Goal: Transaction & Acquisition: Book appointment/travel/reservation

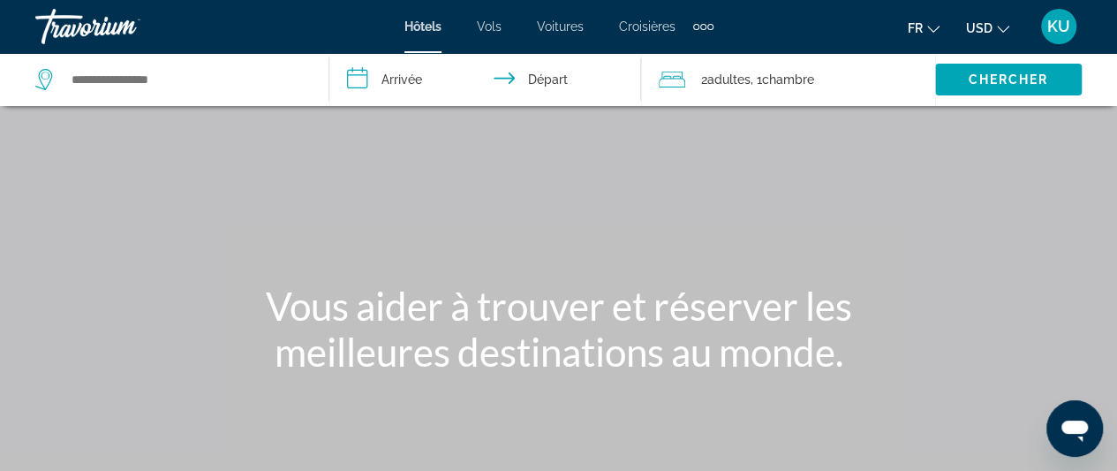
click at [1006, 29] on icon "Change currency" at bounding box center [1003, 29] width 12 height 7
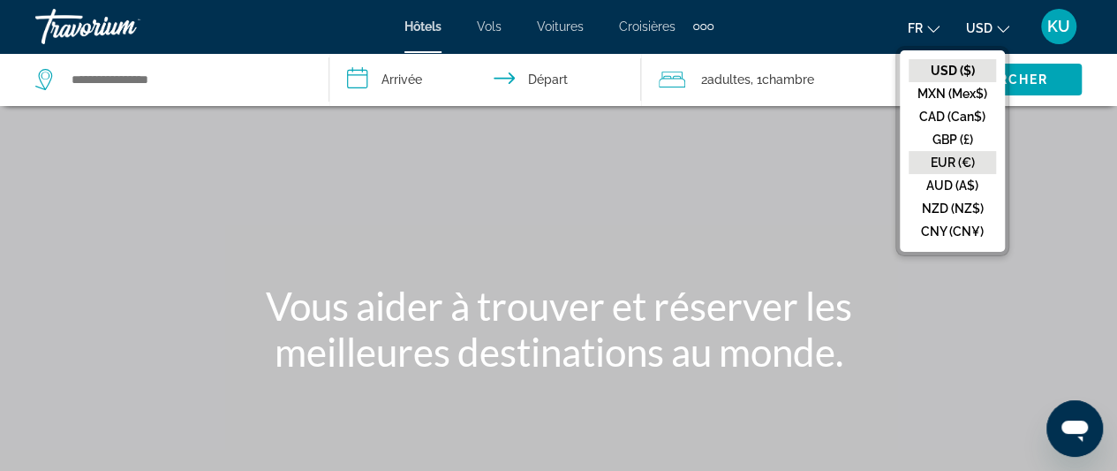
click at [968, 163] on button "EUR (€)" at bounding box center [952, 162] width 87 height 23
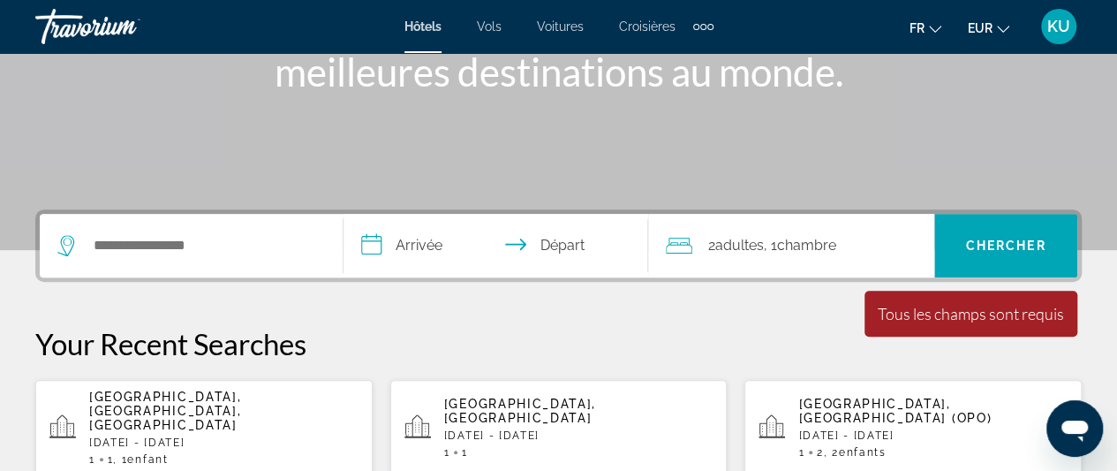
scroll to position [318, 0]
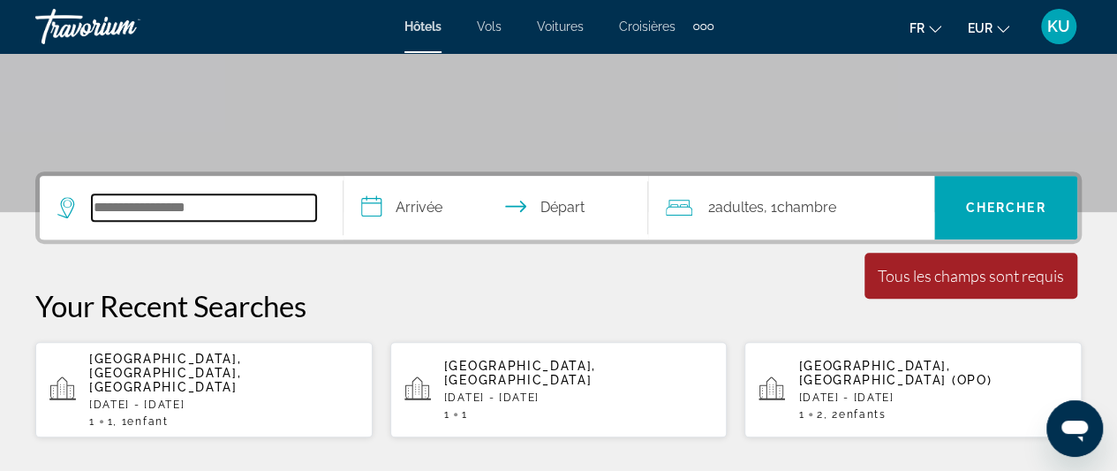
click at [138, 204] on input "Search widget" at bounding box center [204, 207] width 224 height 26
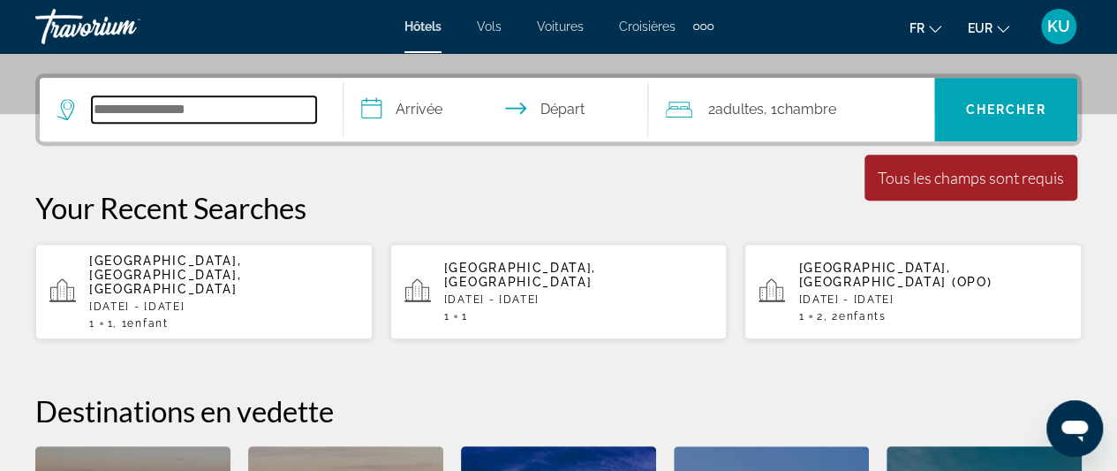
scroll to position [431, 0]
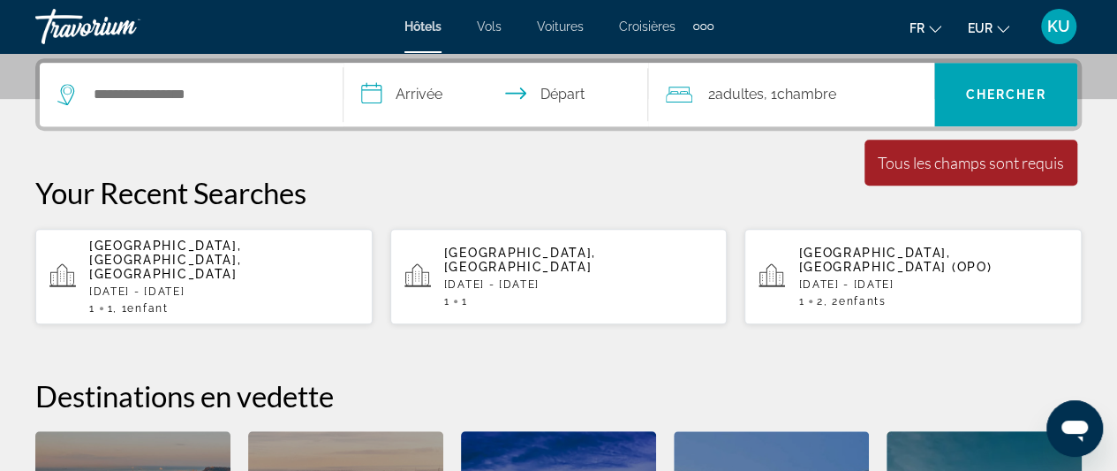
click at [1067, 425] on icon "Ouvrir la fenêtre de messagerie" at bounding box center [1075, 430] width 26 height 21
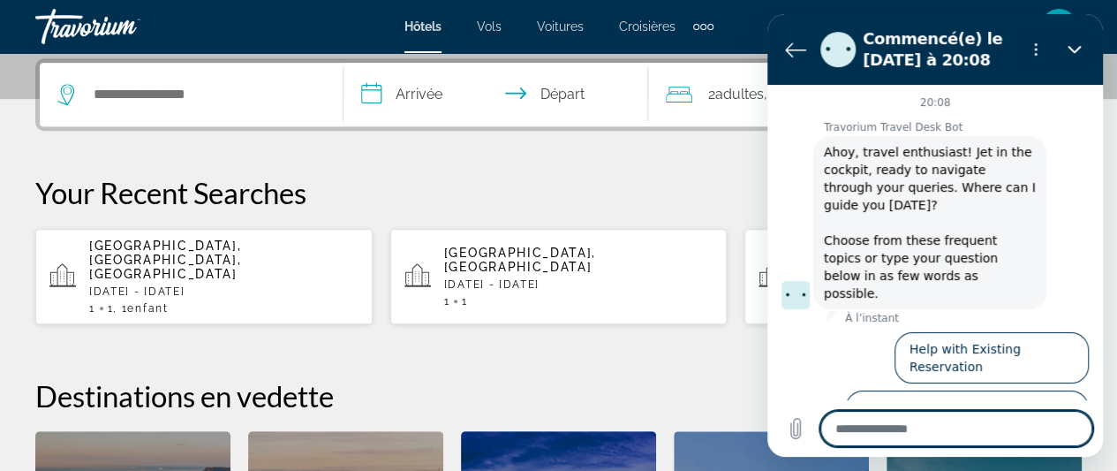
scroll to position [32, 0]
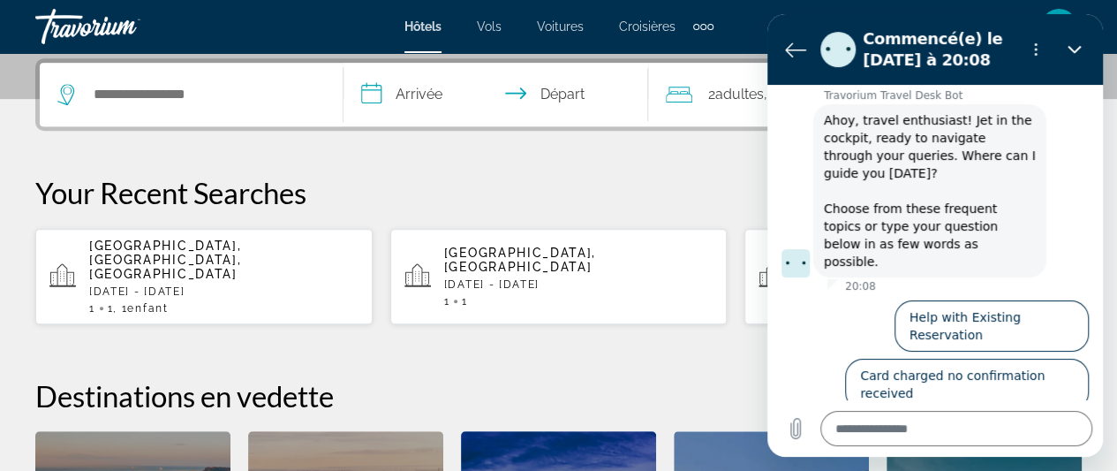
click at [717, 167] on div "**********" at bounding box center [558, 375] width 1117 height 635
click at [741, 170] on div "**********" at bounding box center [558, 375] width 1117 height 635
click at [776, 42] on section "Commencé(e) le [DATE] à 20:08" at bounding box center [936, 49] width 336 height 71
click at [1082, 54] on button "Fermer" at bounding box center [1074, 49] width 35 height 35
type textarea "*"
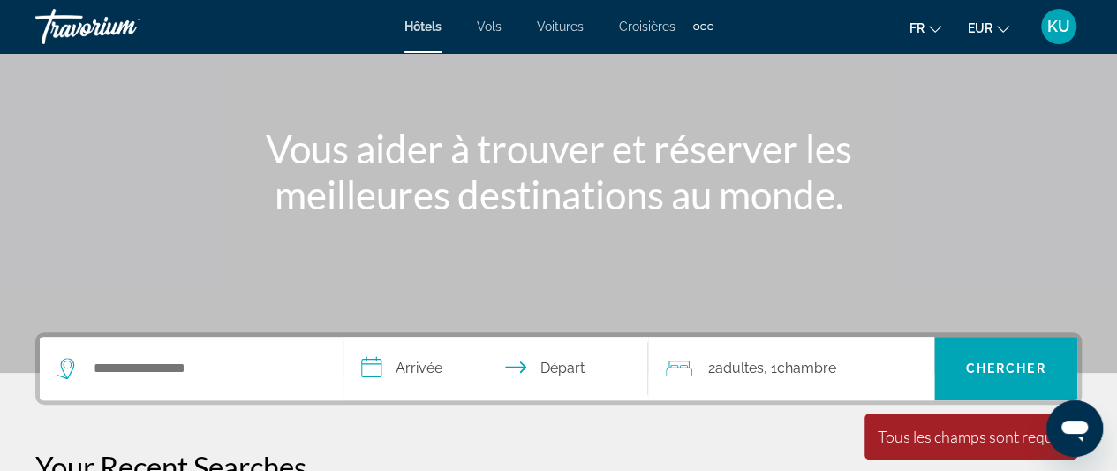
scroll to position [318, 0]
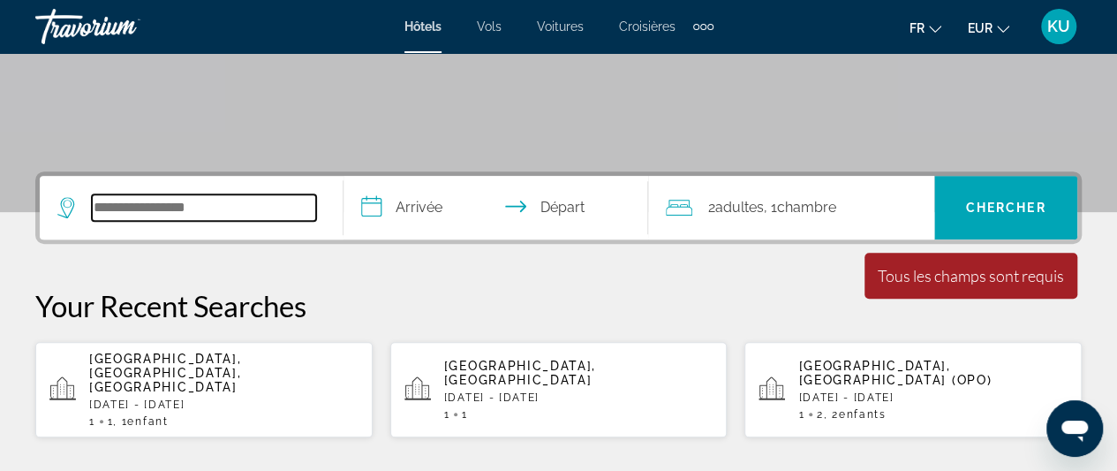
click at [130, 208] on input "Search widget" at bounding box center [204, 207] width 224 height 26
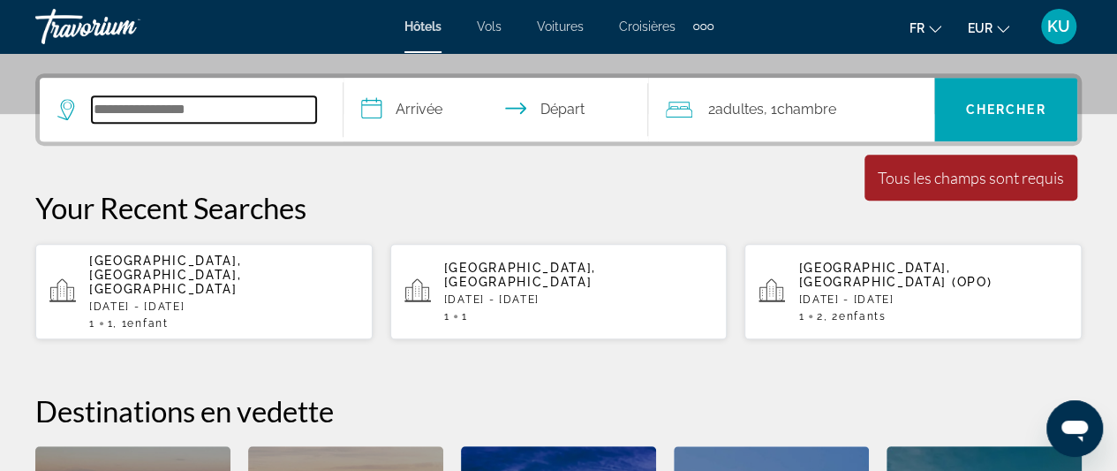
scroll to position [431, 0]
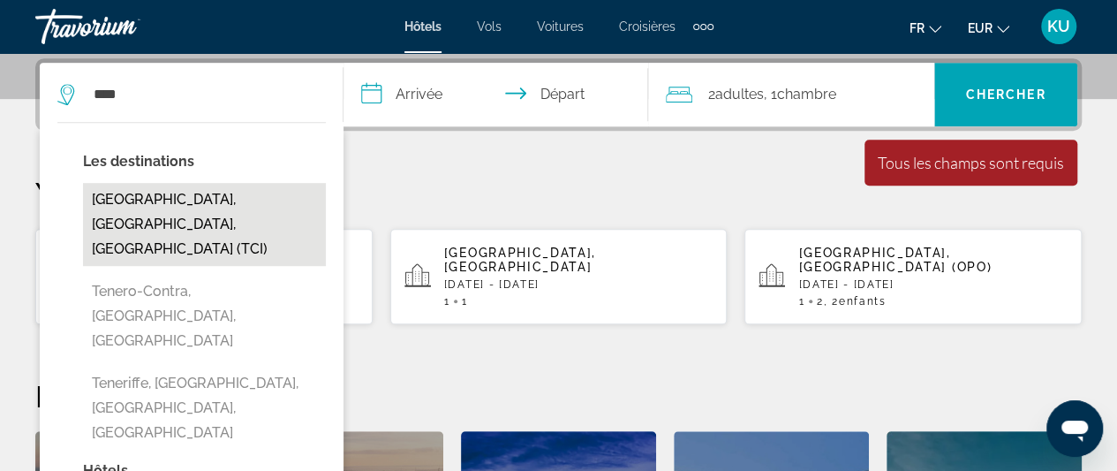
click at [147, 202] on button "[GEOGRAPHIC_DATA], [GEOGRAPHIC_DATA], [GEOGRAPHIC_DATA] (TCI)" at bounding box center [204, 224] width 243 height 83
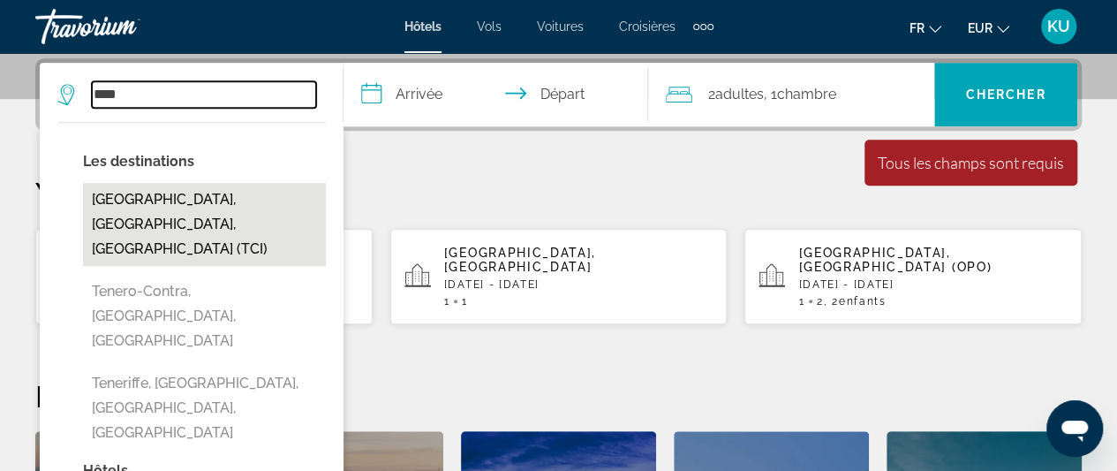
type input "**********"
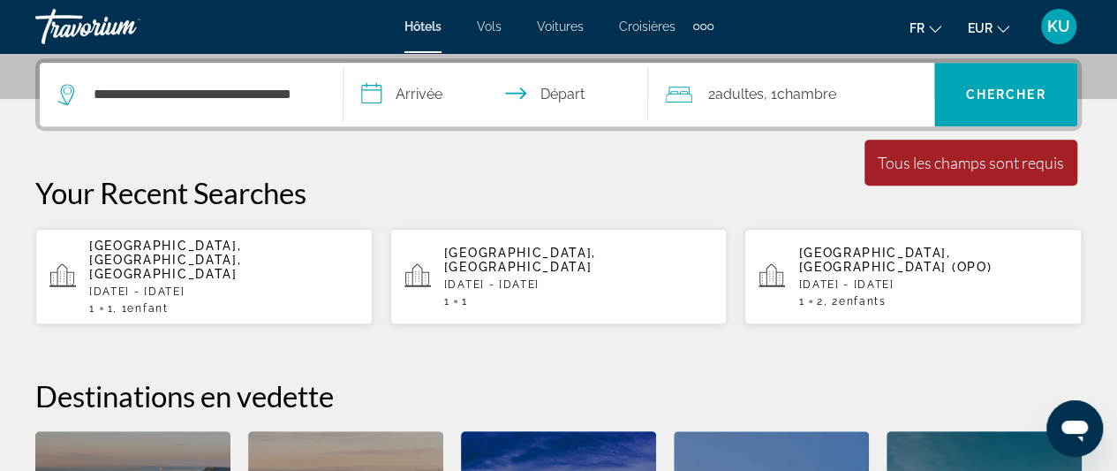
click at [425, 92] on input "**********" at bounding box center [499, 97] width 311 height 69
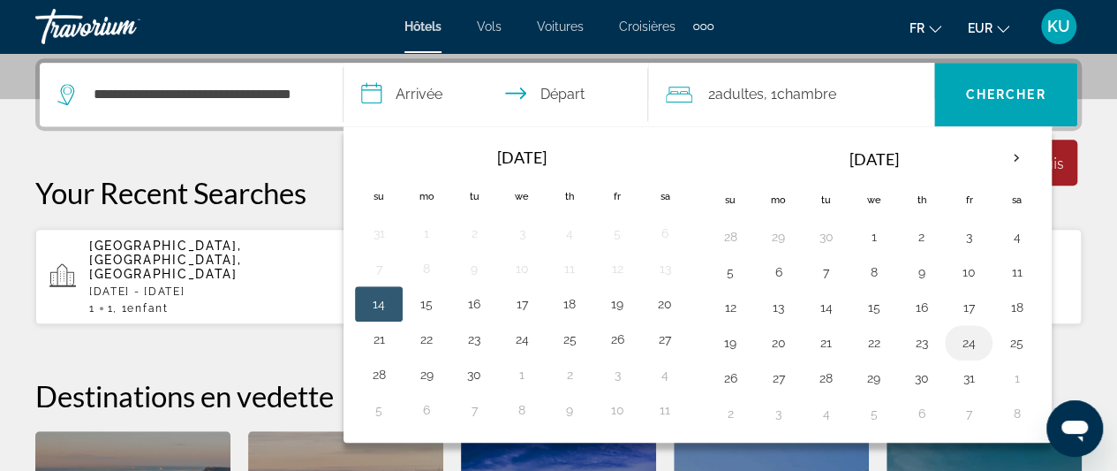
click at [964, 340] on button "24" at bounding box center [969, 342] width 28 height 25
click at [567, 86] on input "**********" at bounding box center [499, 97] width 311 height 69
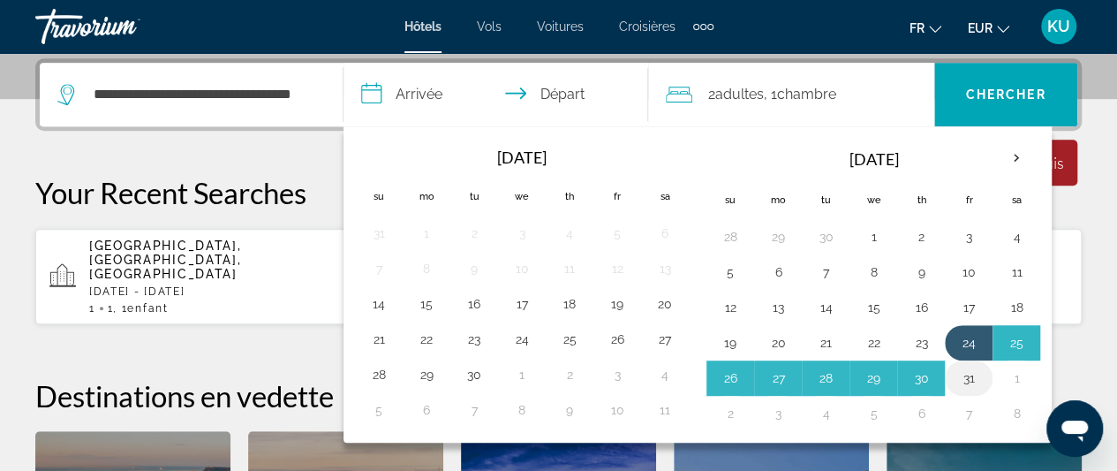
click at [963, 379] on button "31" at bounding box center [969, 378] width 28 height 25
type input "**********"
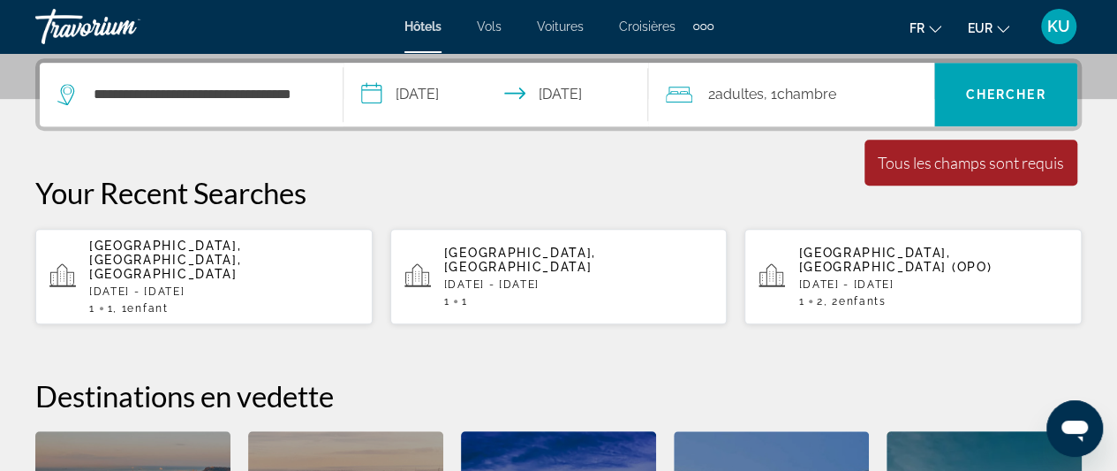
click at [797, 89] on span "Chambre" at bounding box center [806, 94] width 59 height 17
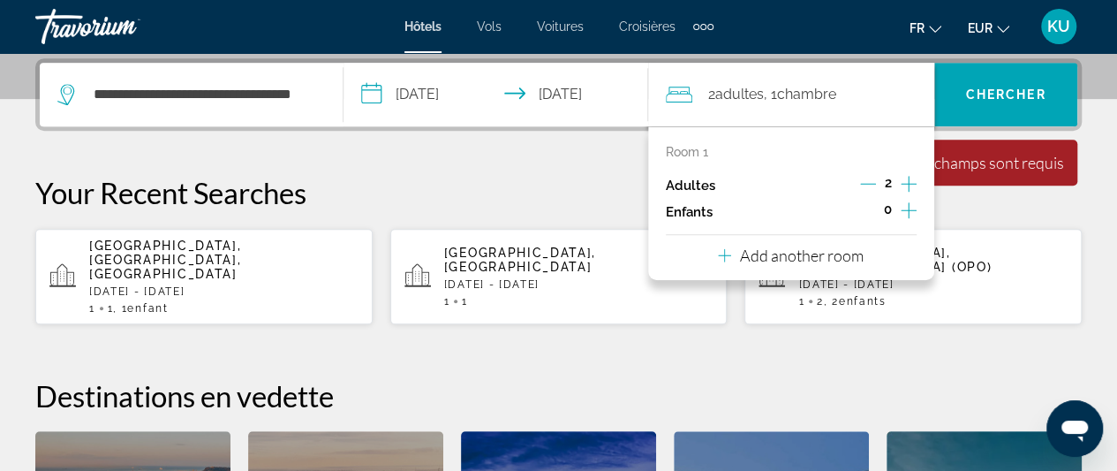
click at [906, 207] on icon "Increment children" at bounding box center [909, 210] width 16 height 21
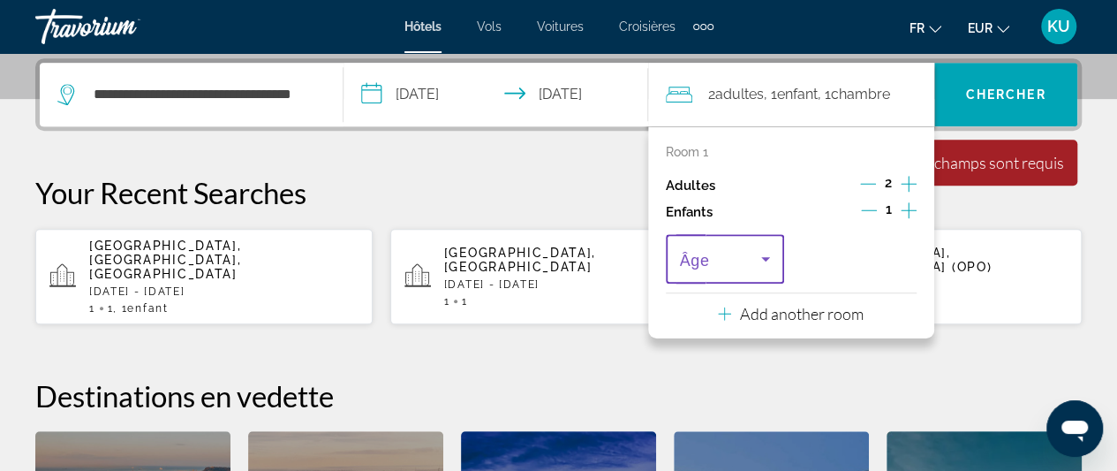
click at [761, 253] on icon "Travelers: 2 adults, 1 child" at bounding box center [765, 258] width 21 height 21
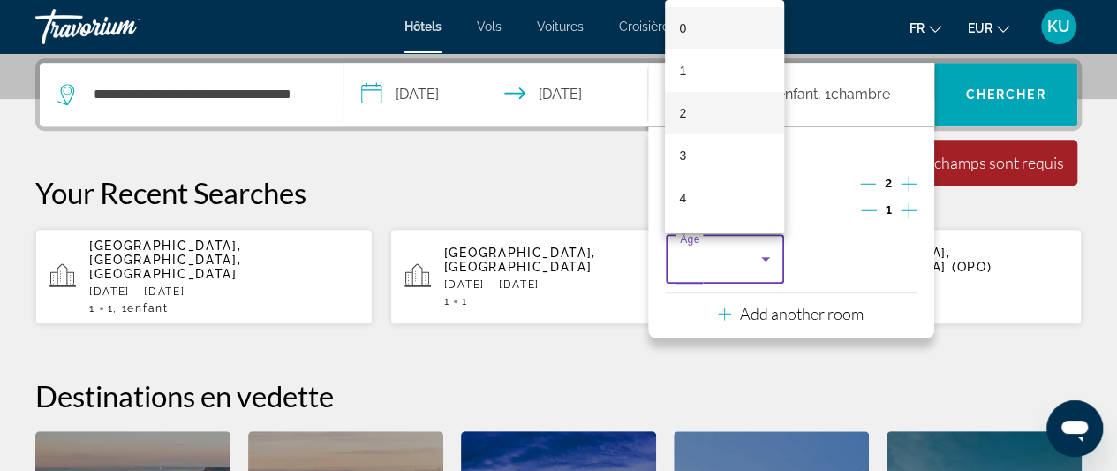
scroll to position [139, 0]
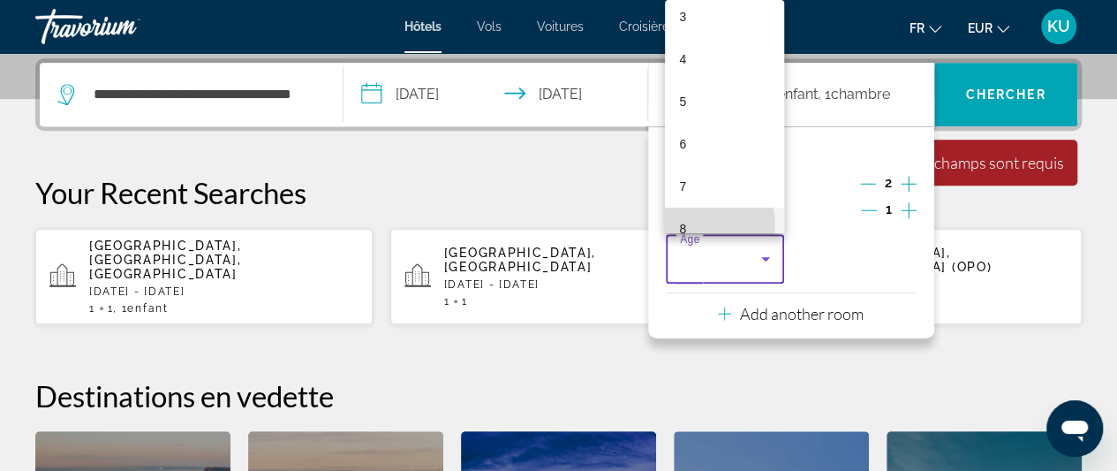
click at [705, 224] on mat-option "8" at bounding box center [724, 229] width 119 height 42
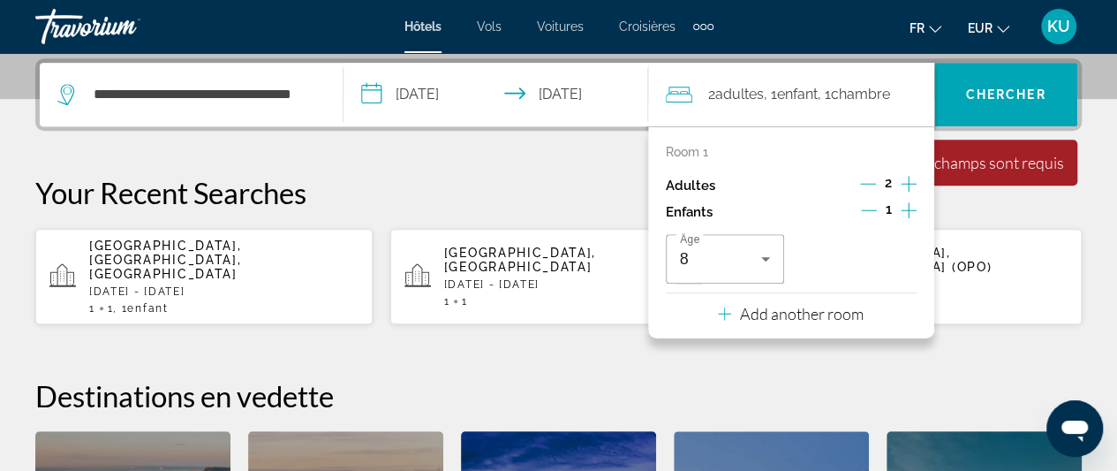
click at [837, 293] on button "Add another room" at bounding box center [791, 311] width 146 height 36
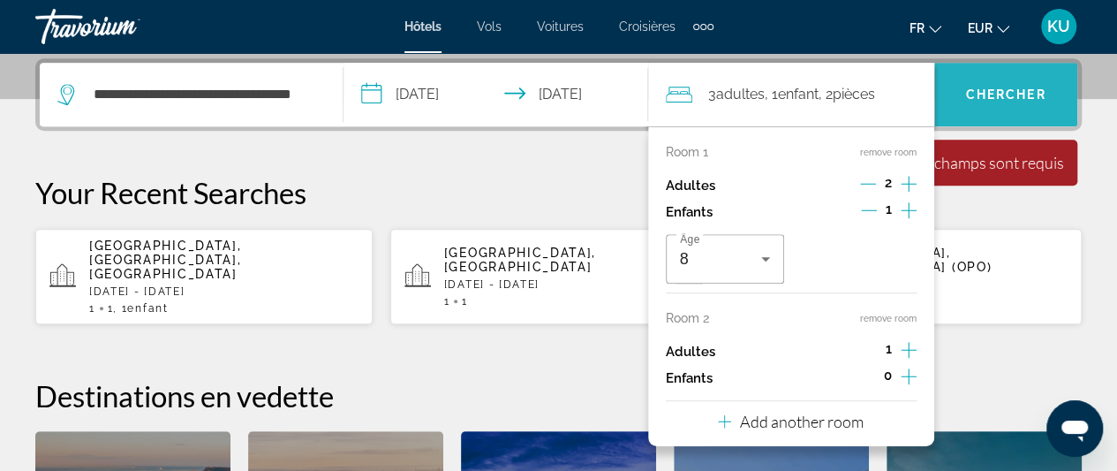
click at [999, 92] on span "Chercher" at bounding box center [1006, 94] width 80 height 14
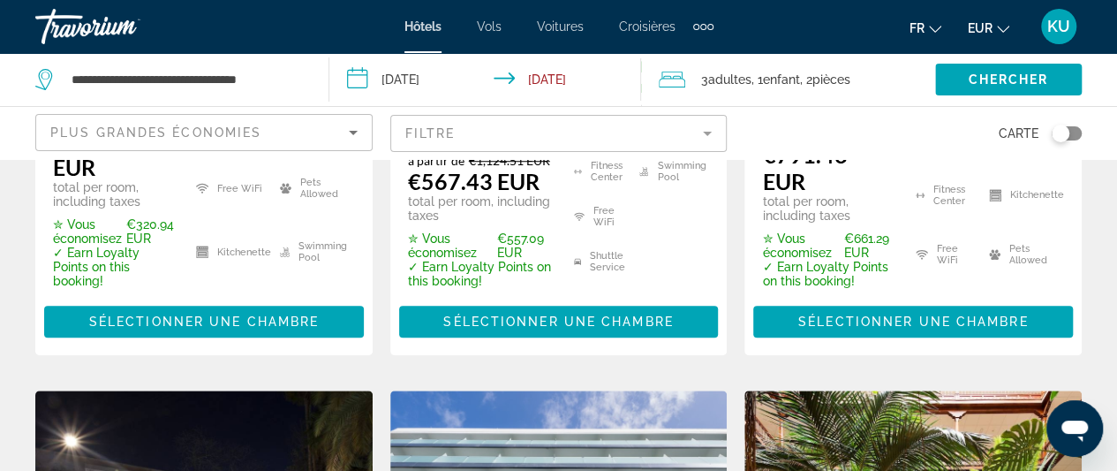
scroll to position [626, 0]
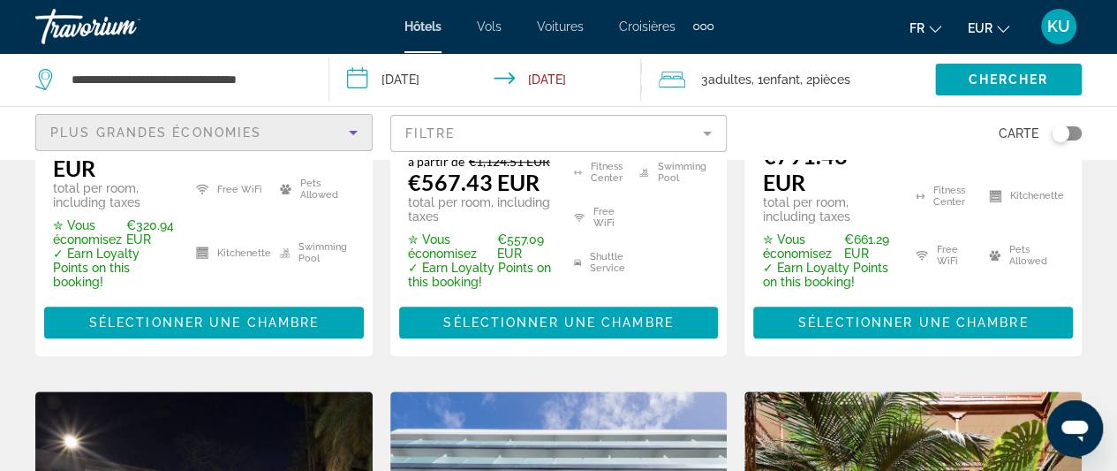
click at [352, 133] on icon "Sort by" at bounding box center [353, 132] width 21 height 21
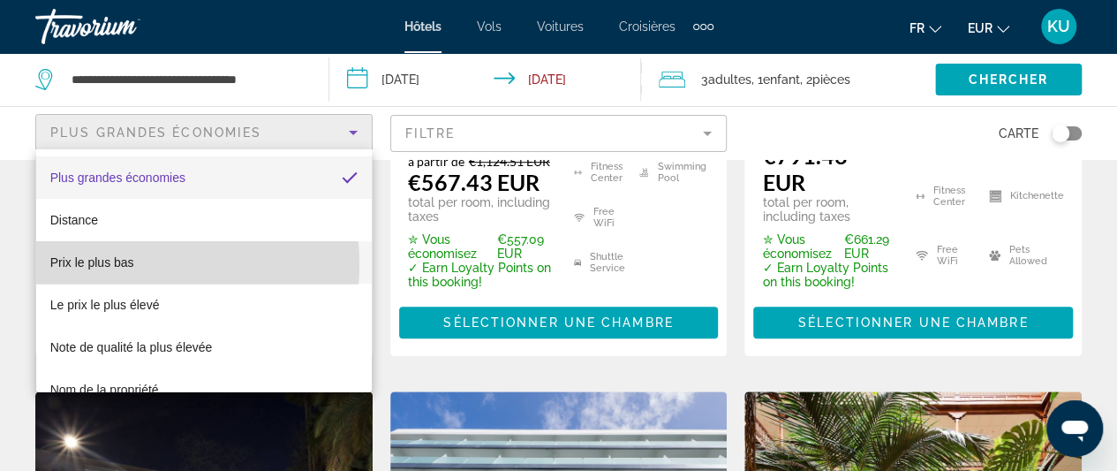
click at [129, 264] on span "Prix le plus bas" at bounding box center [92, 262] width 84 height 14
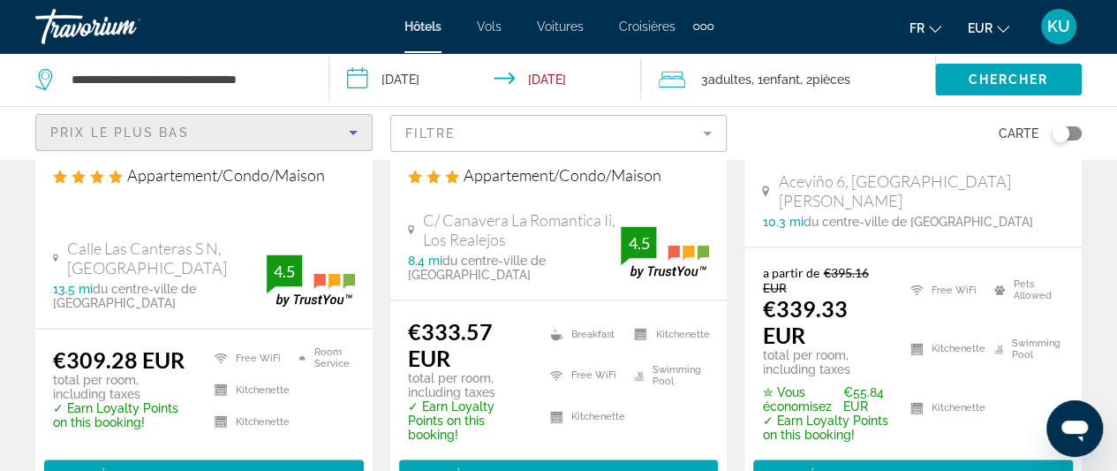
scroll to position [1199, 0]
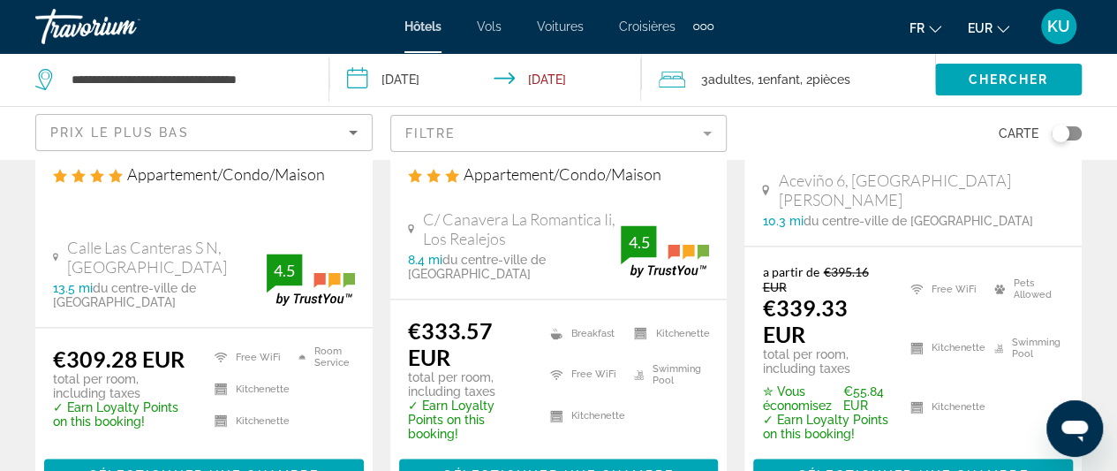
click at [572, 81] on input "**********" at bounding box center [488, 82] width 319 height 58
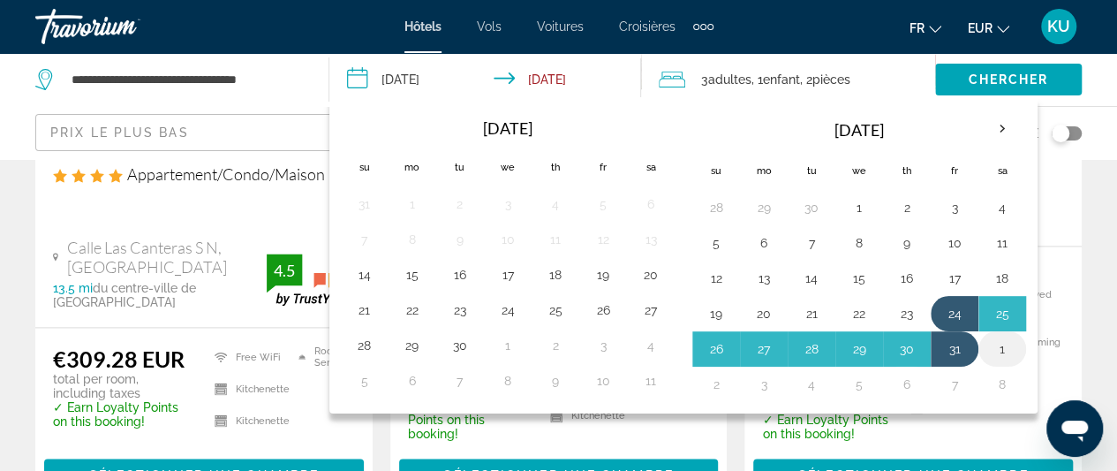
click at [995, 345] on button "1" at bounding box center [1002, 349] width 28 height 25
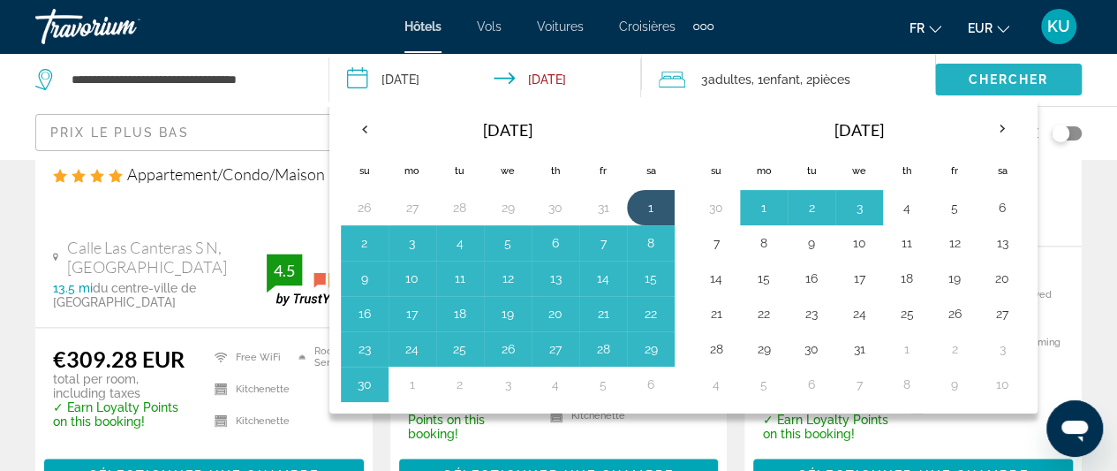
click at [998, 69] on span "Search widget" at bounding box center [1008, 79] width 147 height 42
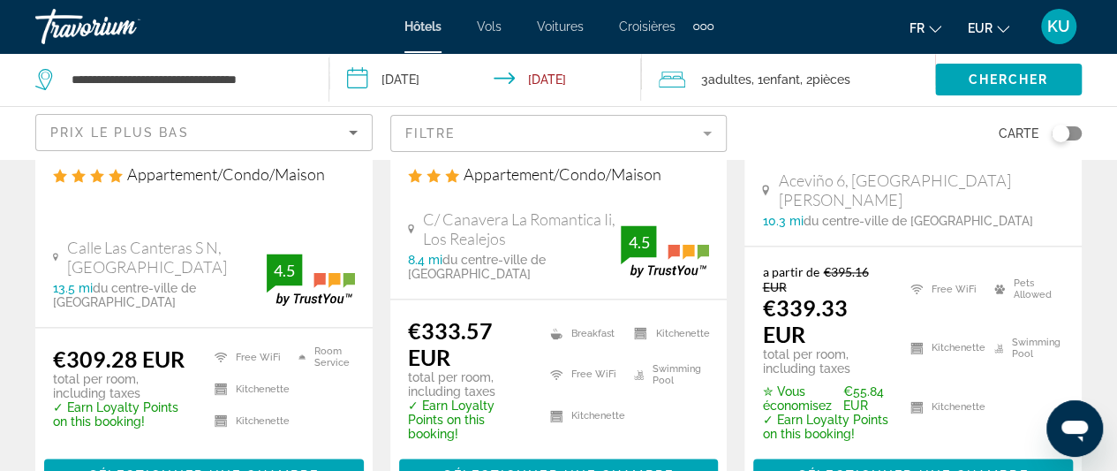
click at [544, 84] on input "**********" at bounding box center [488, 82] width 319 height 58
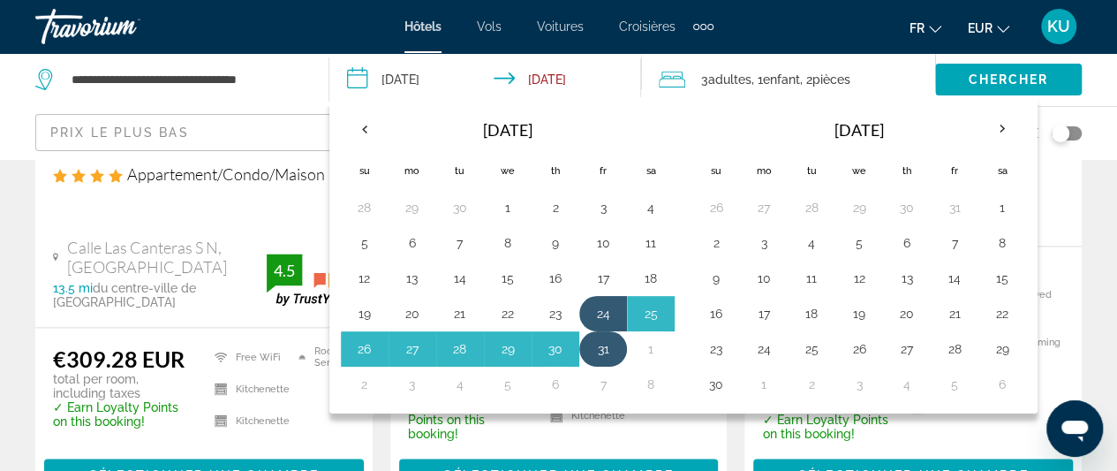
click at [600, 337] on button "31" at bounding box center [603, 349] width 28 height 25
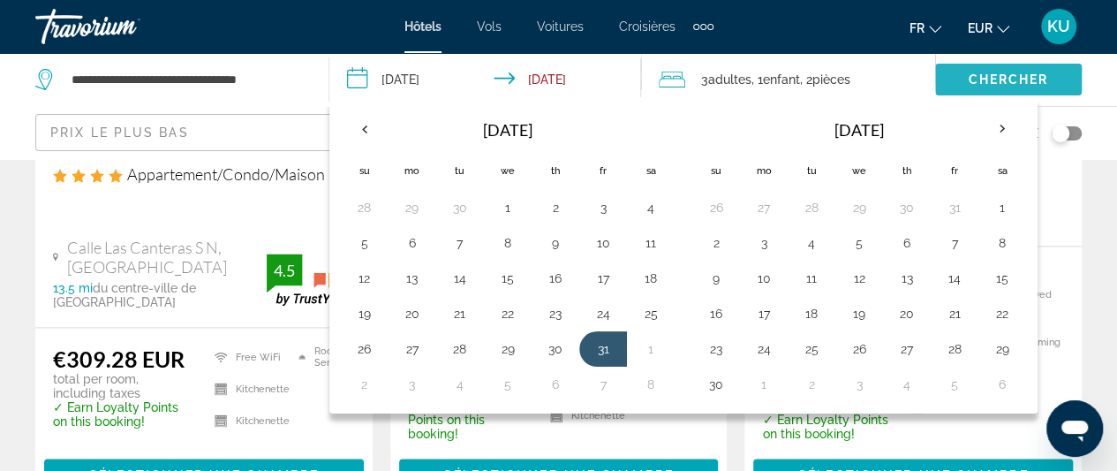
click at [1002, 77] on span "Chercher" at bounding box center [1008, 79] width 80 height 14
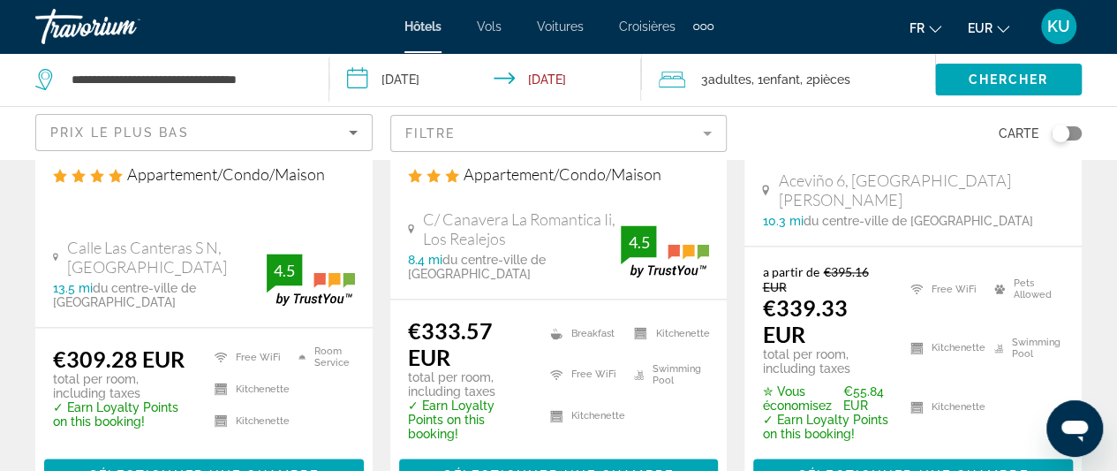
click at [764, 77] on span ", 1 Enfant Enfants" at bounding box center [776, 79] width 49 height 25
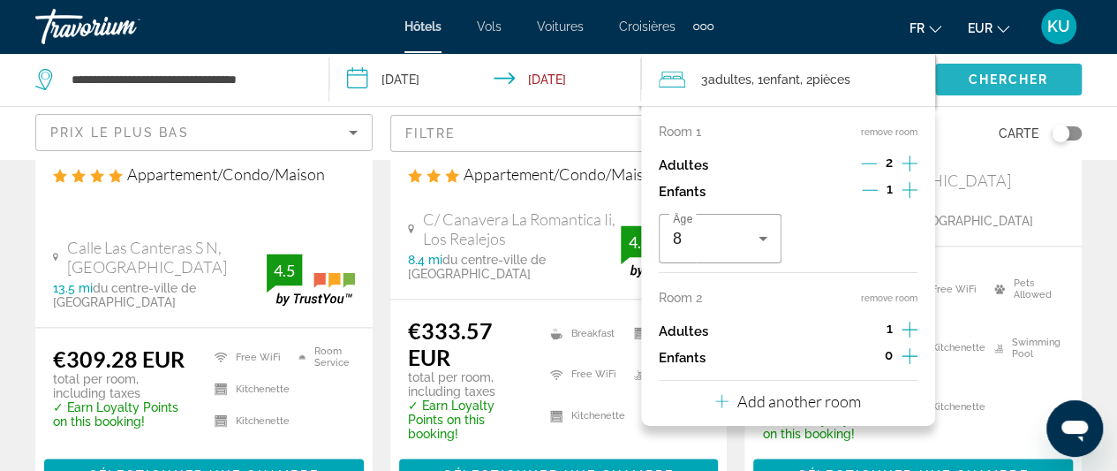
click at [989, 73] on span "Chercher" at bounding box center [1008, 79] width 80 height 14
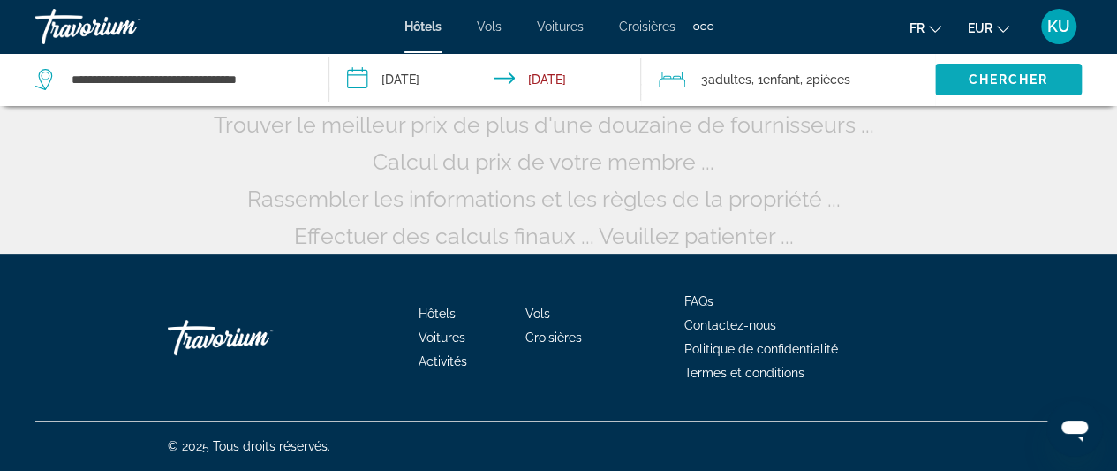
scroll to position [241, 0]
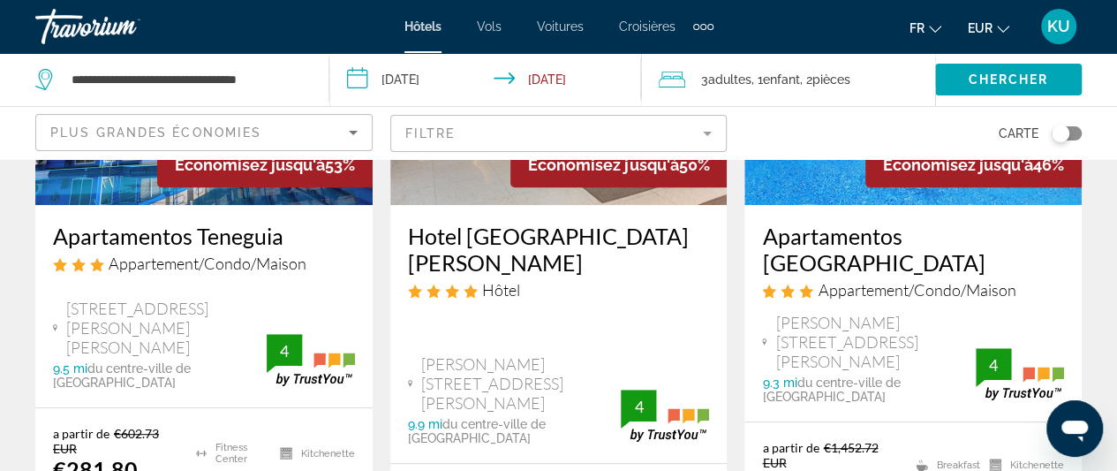
scroll to position [283, 0]
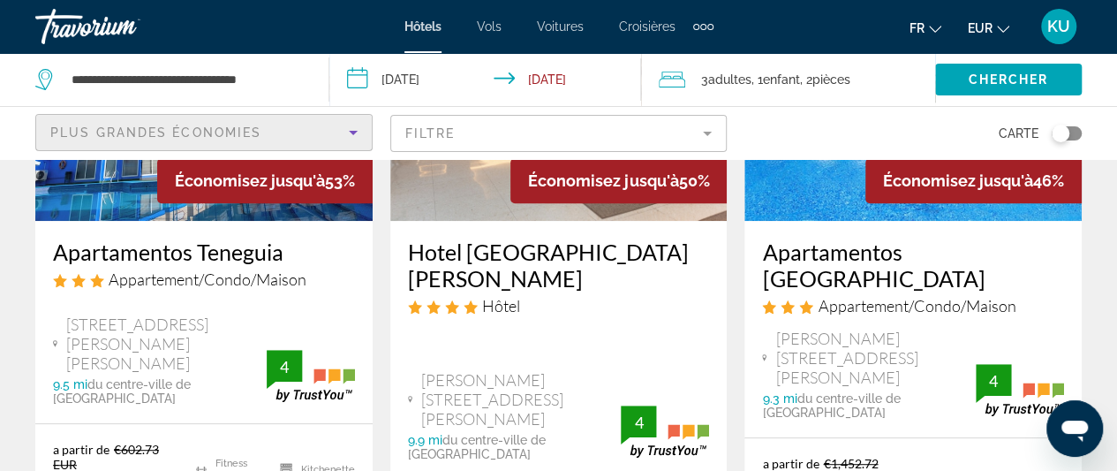
click at [355, 131] on icon "Sort by" at bounding box center [353, 133] width 9 height 4
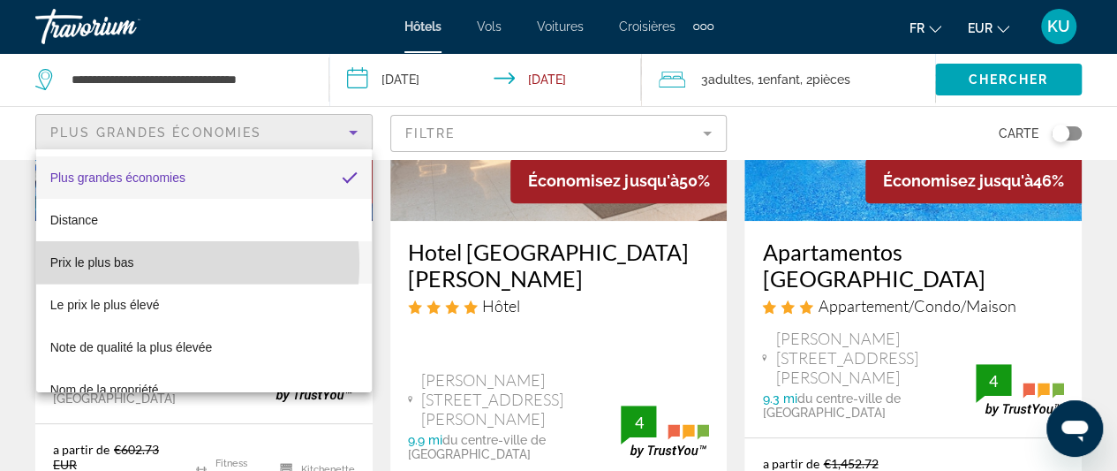
click at [145, 263] on mat-option "Prix le plus bas" at bounding box center [204, 262] width 336 height 42
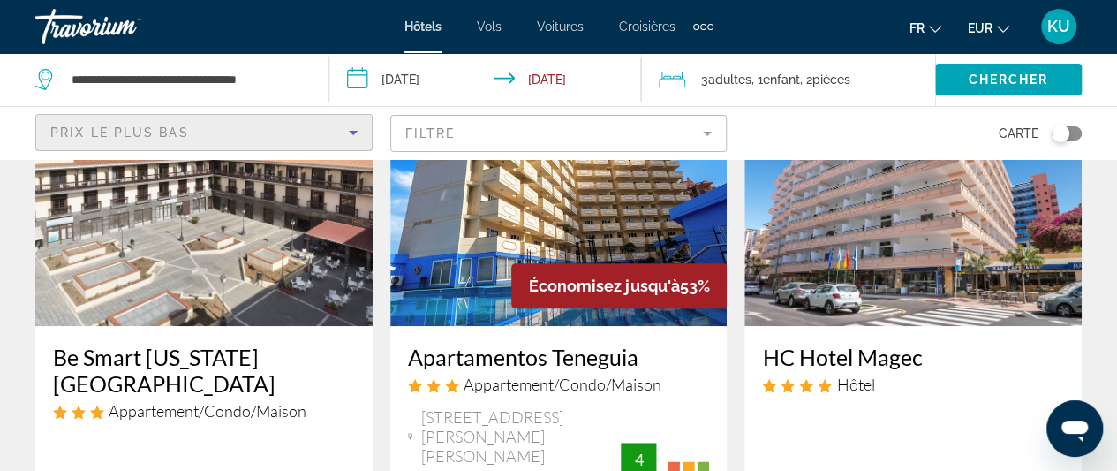
scroll to position [56, 0]
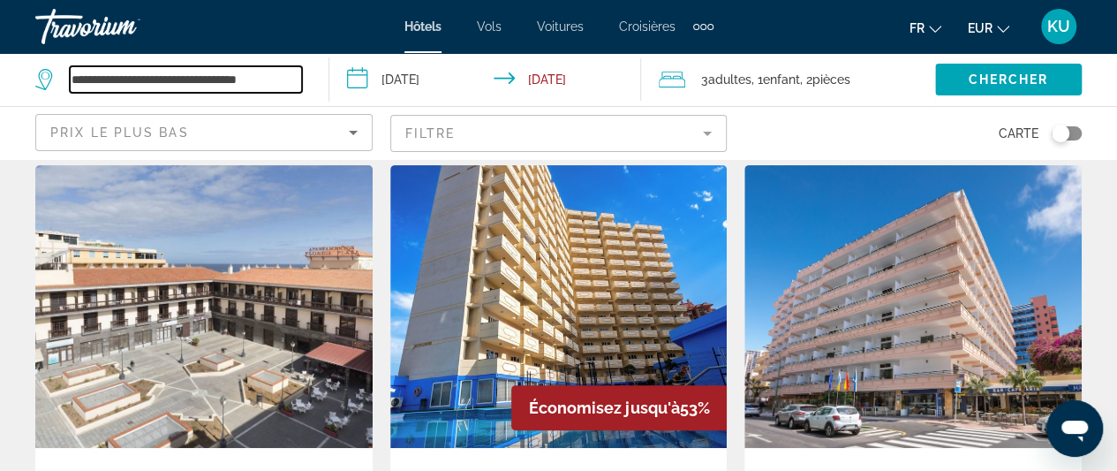
click at [193, 78] on input "**********" at bounding box center [186, 79] width 232 height 26
click at [279, 74] on input "**********" at bounding box center [186, 79] width 232 height 26
type input "*"
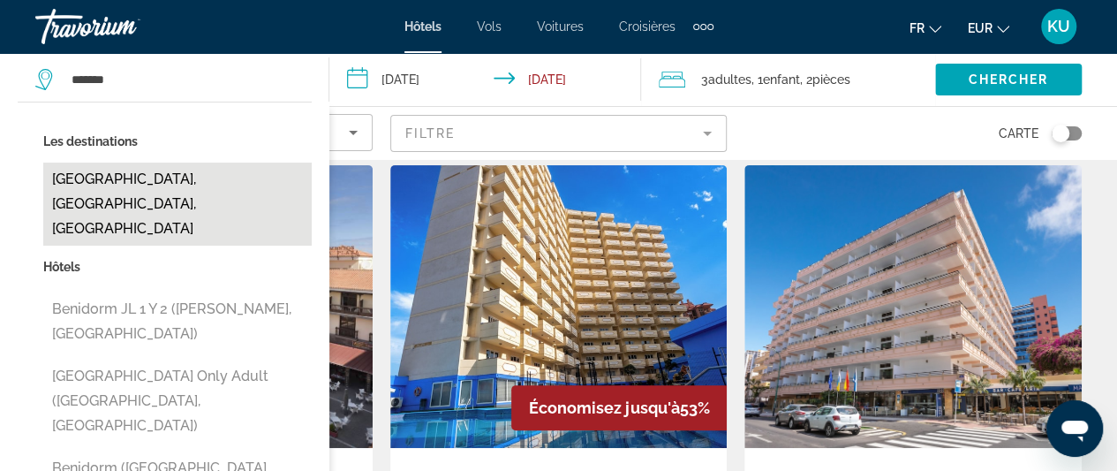
click at [193, 178] on button "[GEOGRAPHIC_DATA], [GEOGRAPHIC_DATA], [GEOGRAPHIC_DATA]" at bounding box center [177, 204] width 269 height 83
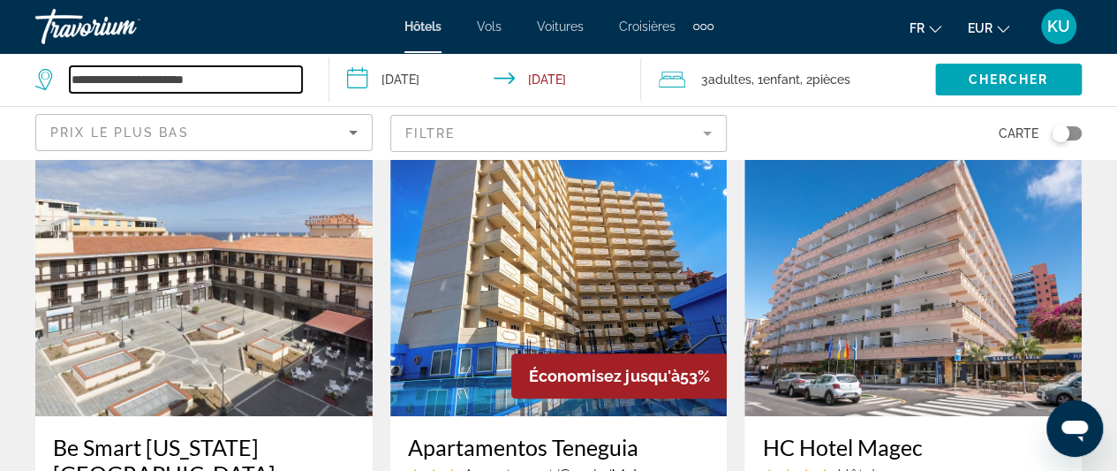
scroll to position [89, 0]
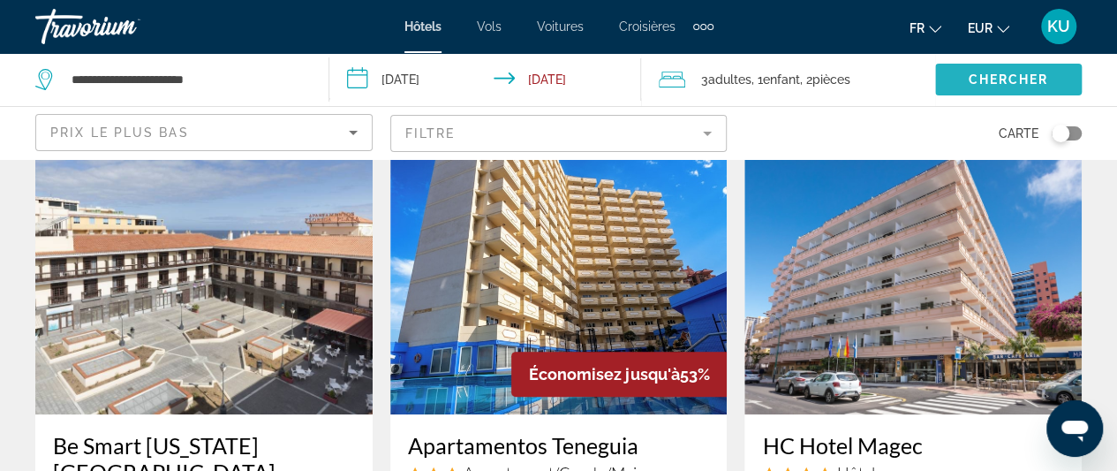
click at [962, 77] on span "Search widget" at bounding box center [1008, 79] width 147 height 42
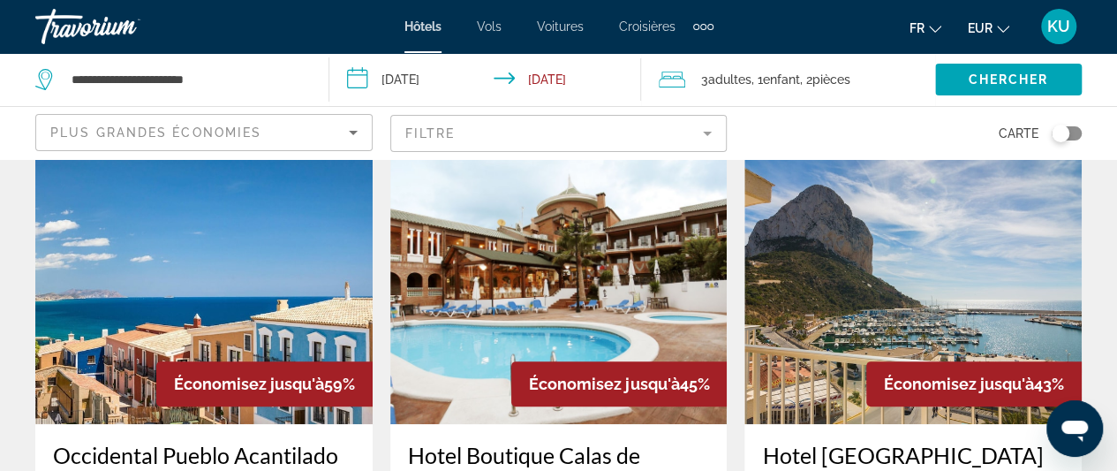
scroll to position [78, 0]
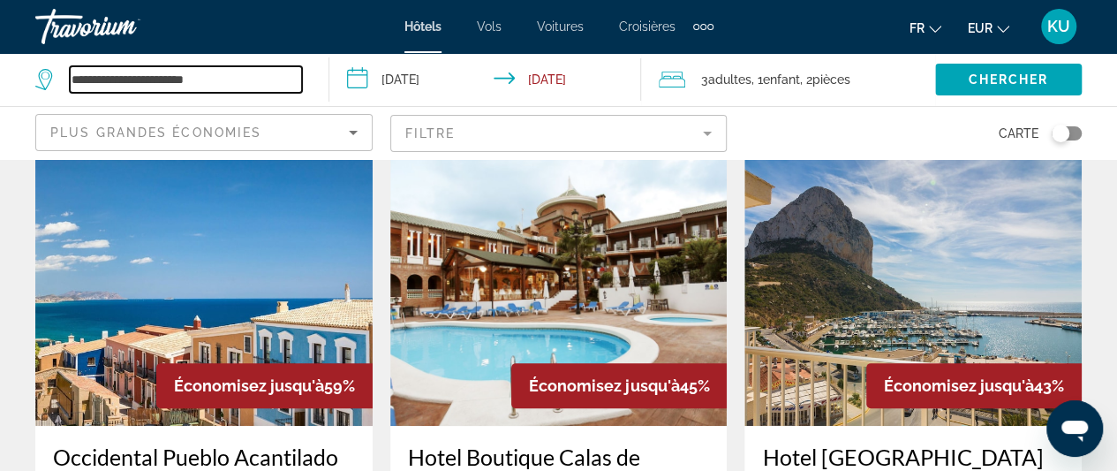
click at [226, 75] on input "**********" at bounding box center [186, 79] width 232 height 26
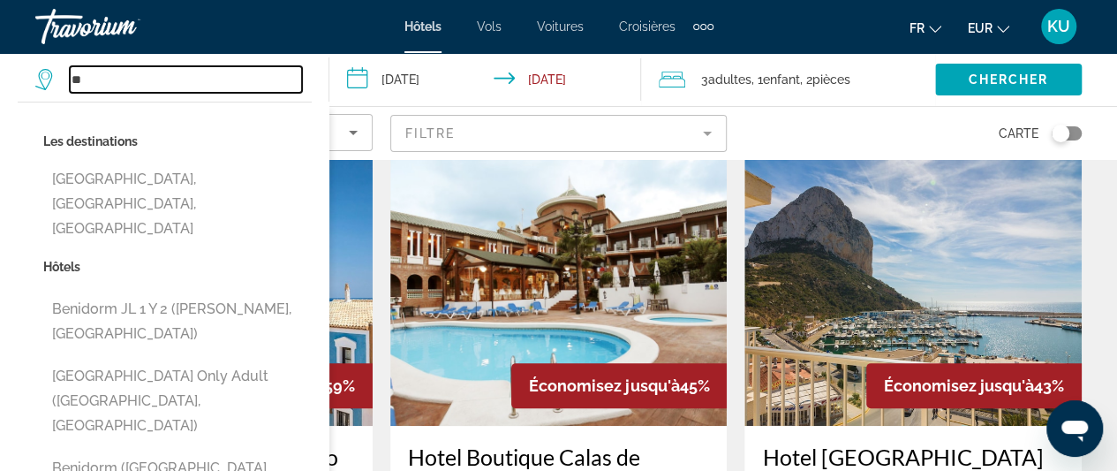
type input "*"
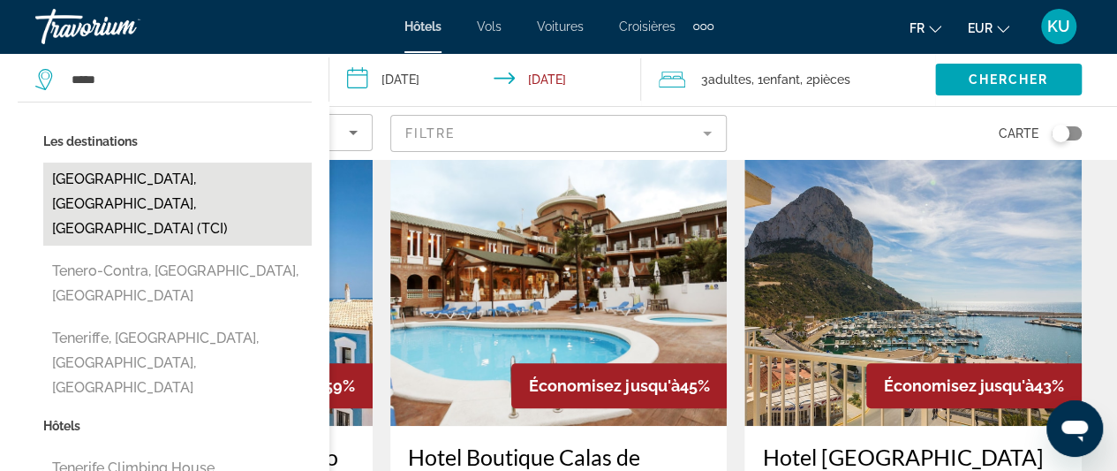
click at [184, 178] on button "[GEOGRAPHIC_DATA], [GEOGRAPHIC_DATA], [GEOGRAPHIC_DATA] (TCI)" at bounding box center [177, 204] width 269 height 83
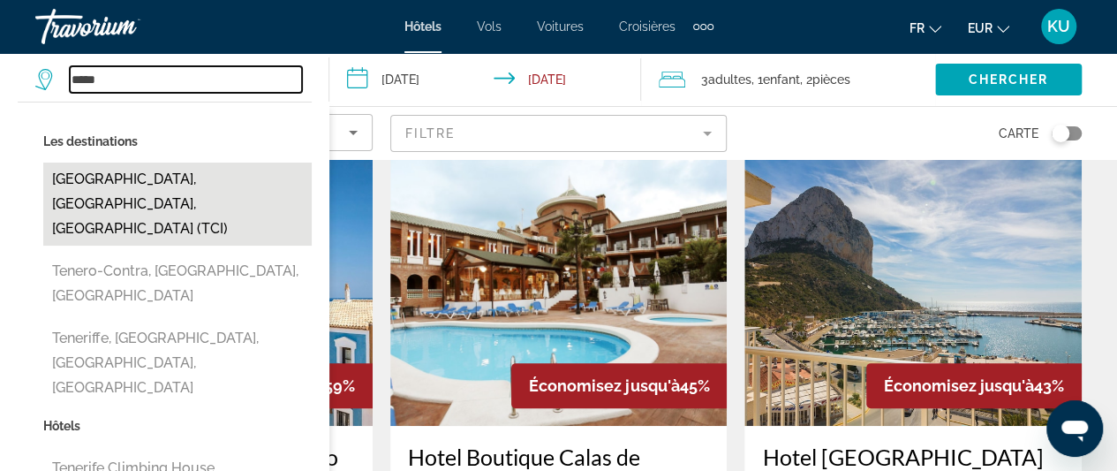
type input "**********"
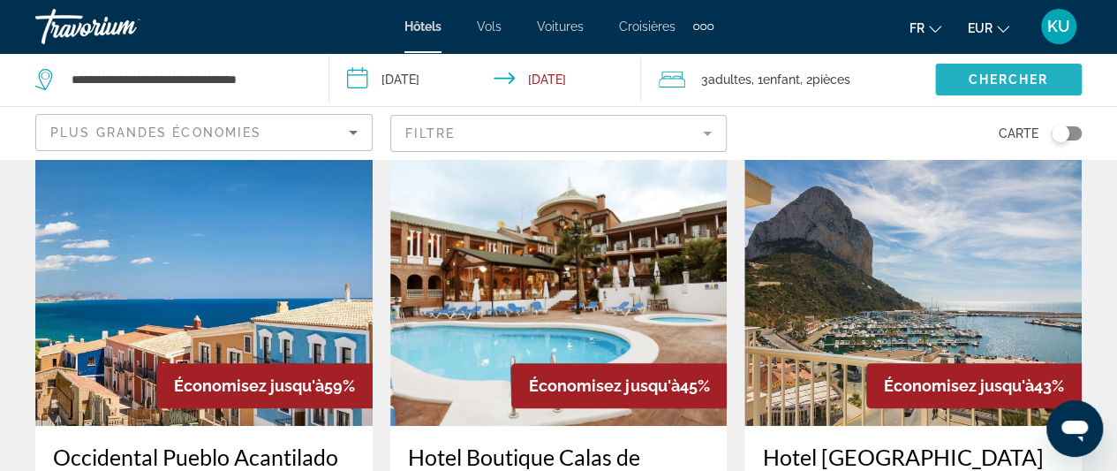
click at [972, 72] on span "Chercher" at bounding box center [1008, 79] width 80 height 14
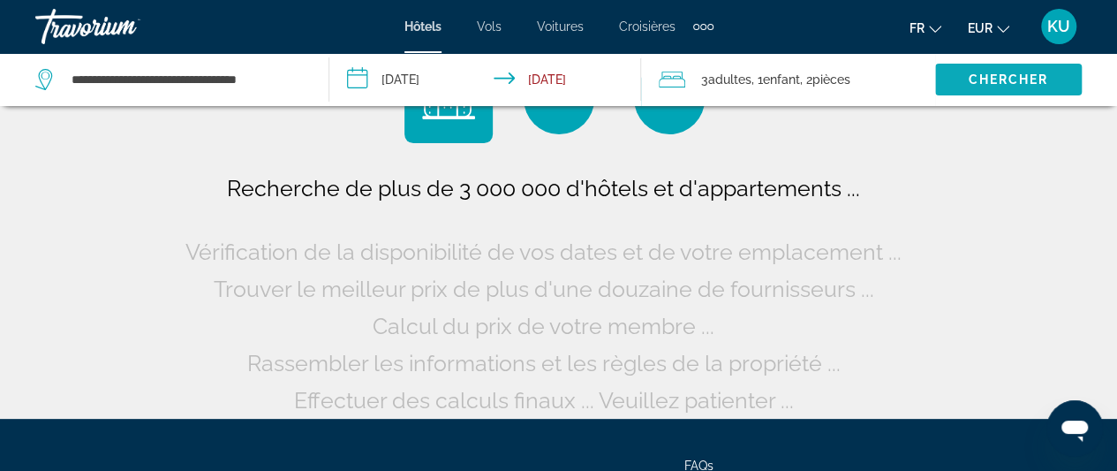
scroll to position [0, 0]
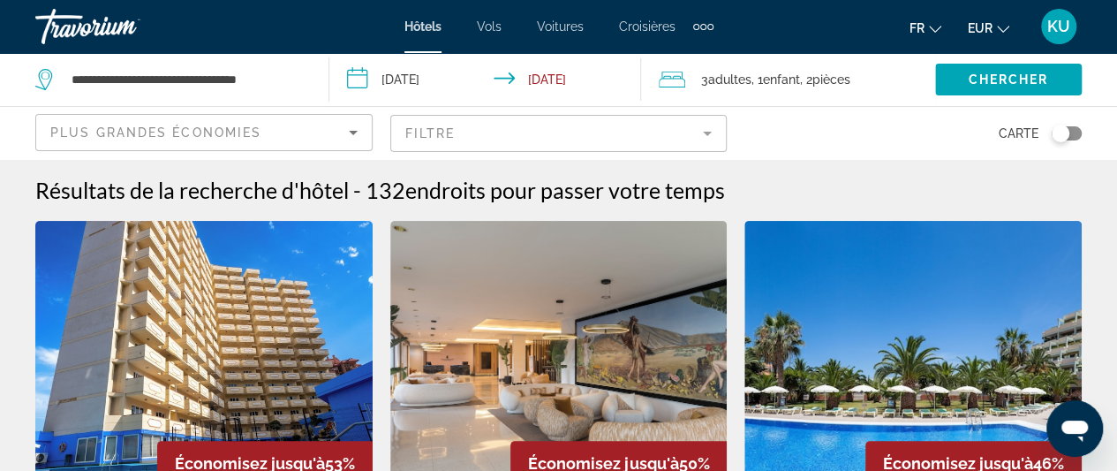
click at [349, 128] on icon "Sort by" at bounding box center [353, 132] width 21 height 21
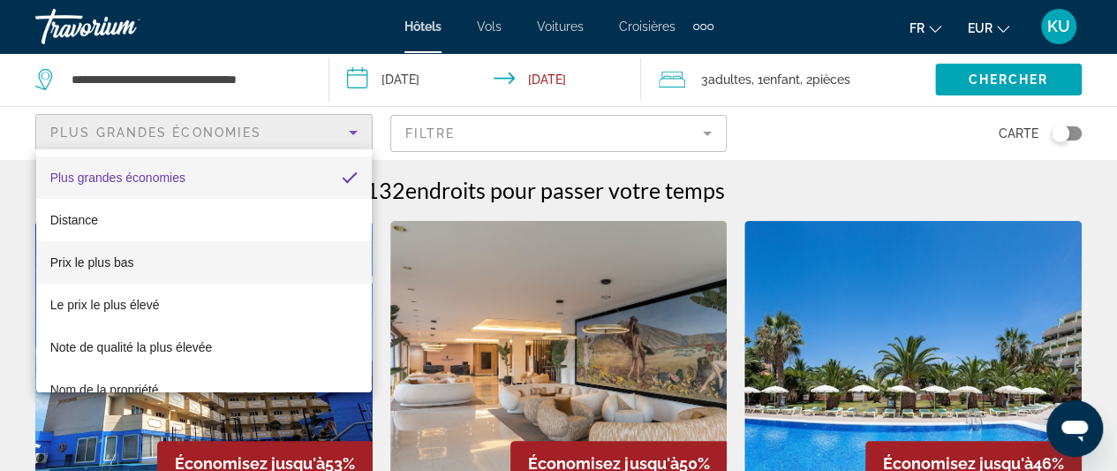
click at [147, 256] on mat-option "Prix le plus bas" at bounding box center [204, 262] width 336 height 42
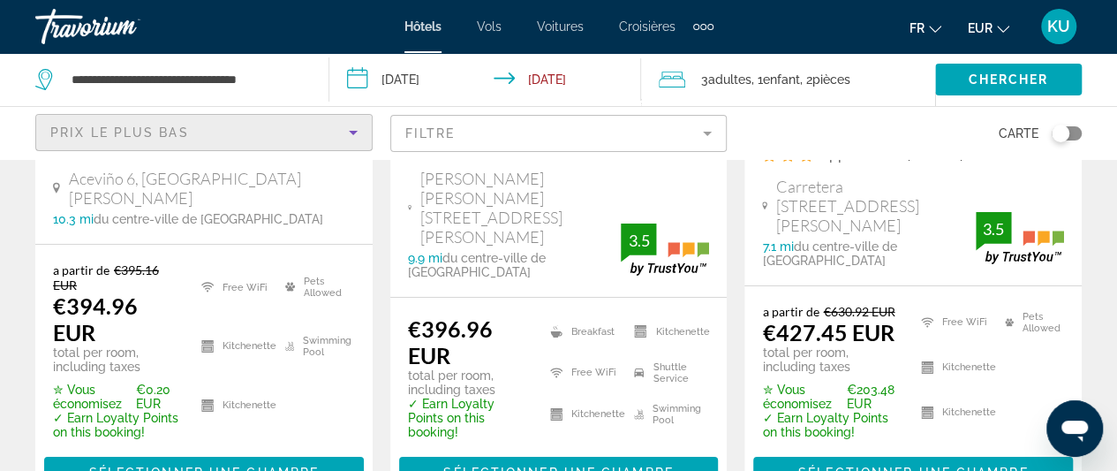
scroll to position [2760, 0]
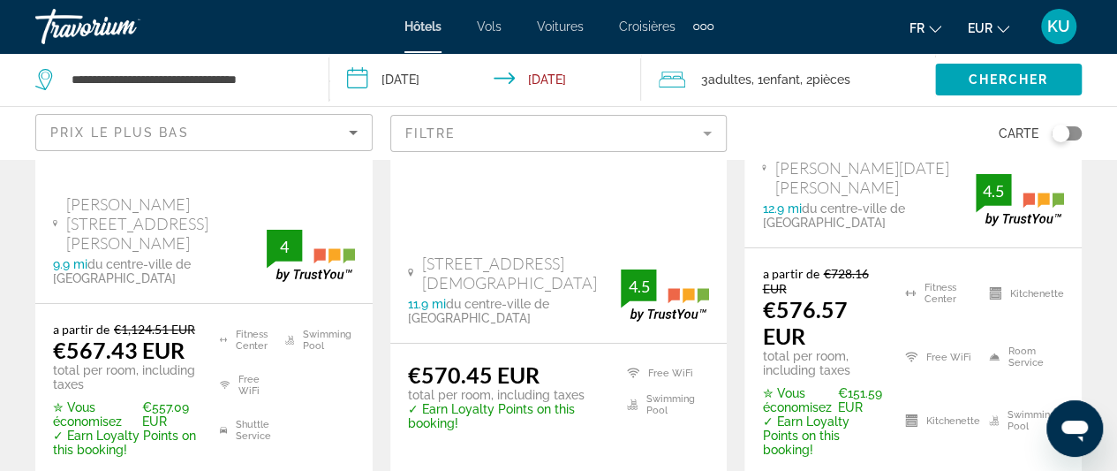
scroll to position [2710, 0]
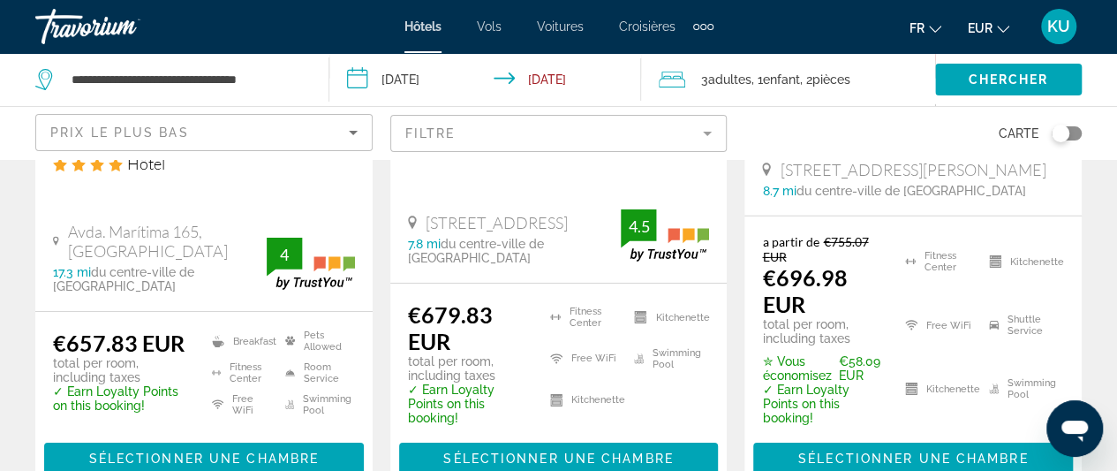
scroll to position [2893, 0]
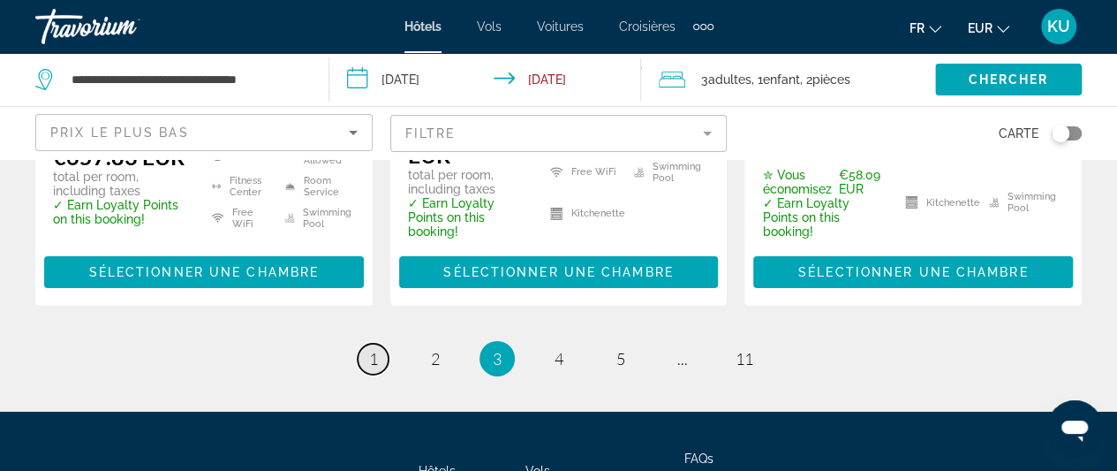
click at [377, 349] on span "1" at bounding box center [373, 358] width 9 height 19
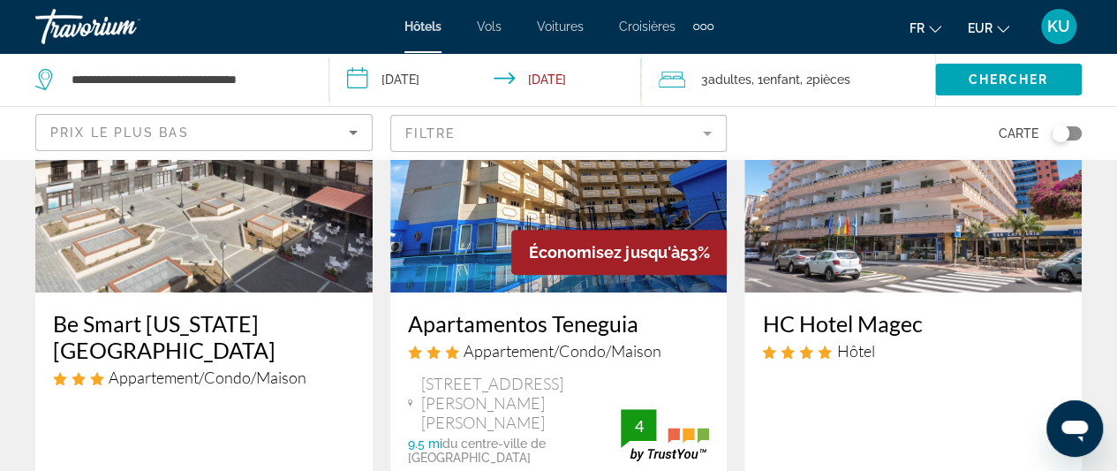
scroll to position [208, 0]
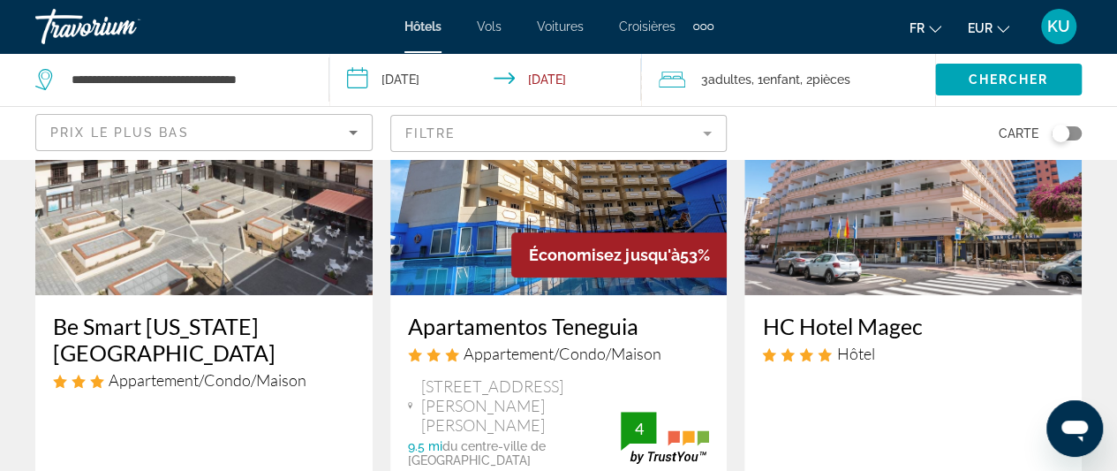
click at [562, 321] on h3 "Apartamentos Teneguia" at bounding box center [559, 326] width 302 height 26
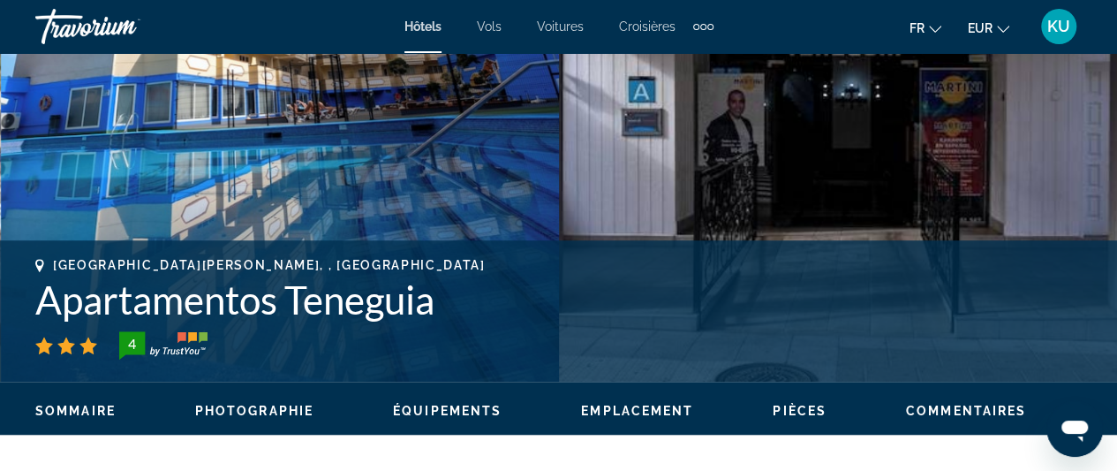
scroll to position [429, 0]
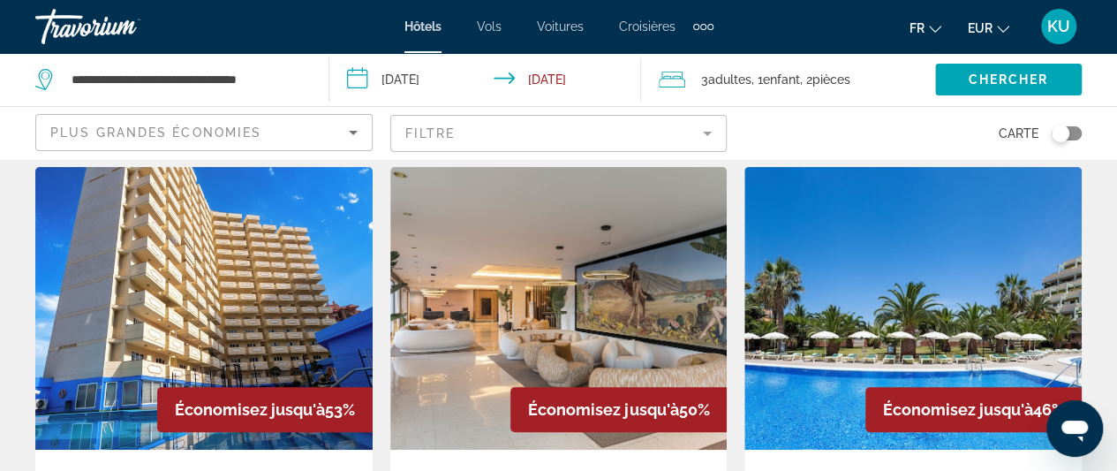
scroll to position [53, 0]
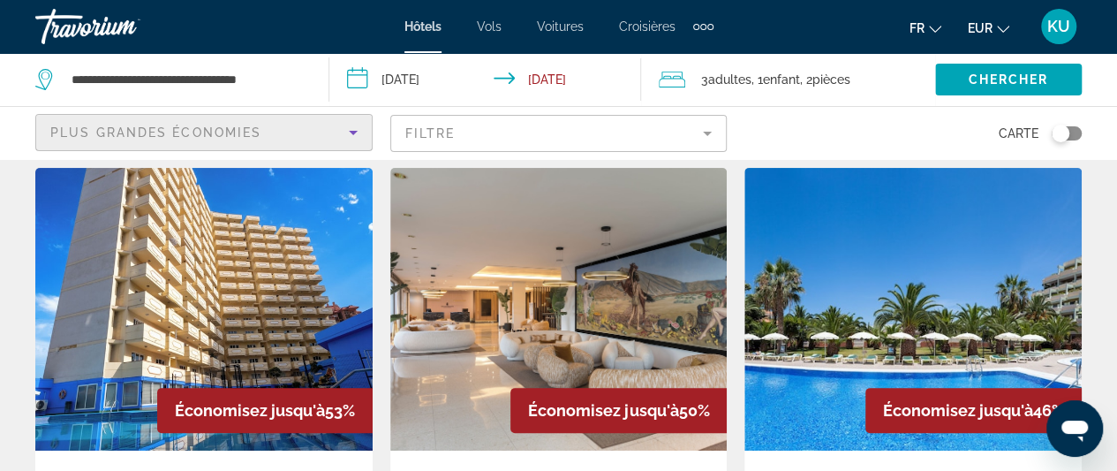
click at [346, 133] on icon "Sort by" at bounding box center [353, 132] width 21 height 21
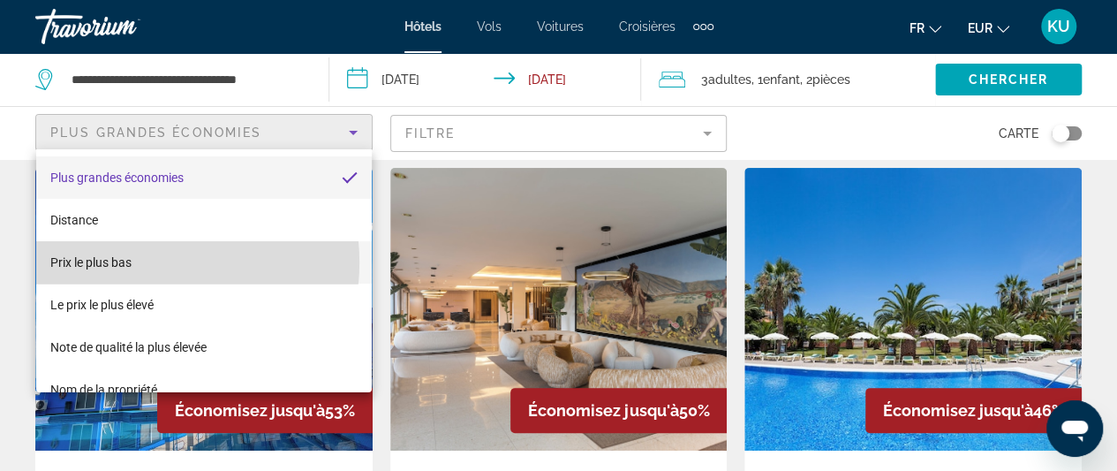
click at [147, 262] on mat-option "Prix le plus bas" at bounding box center [204, 262] width 336 height 42
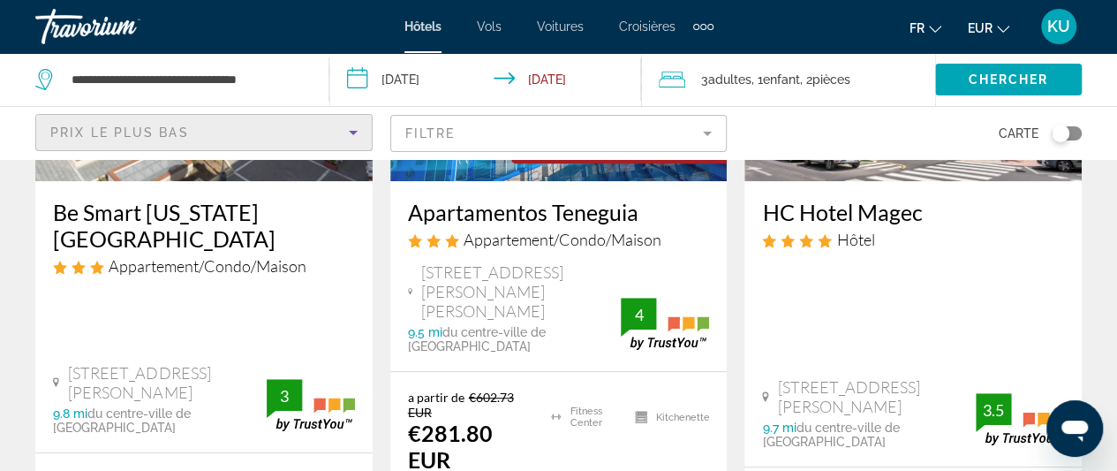
scroll to position [325, 0]
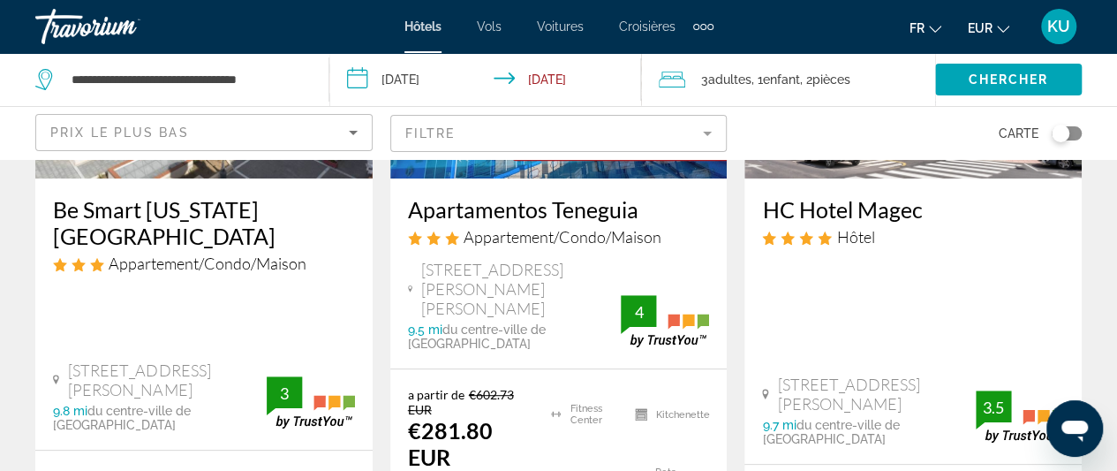
click at [756, 79] on span ", 1 Enfant Enfants" at bounding box center [776, 79] width 49 height 25
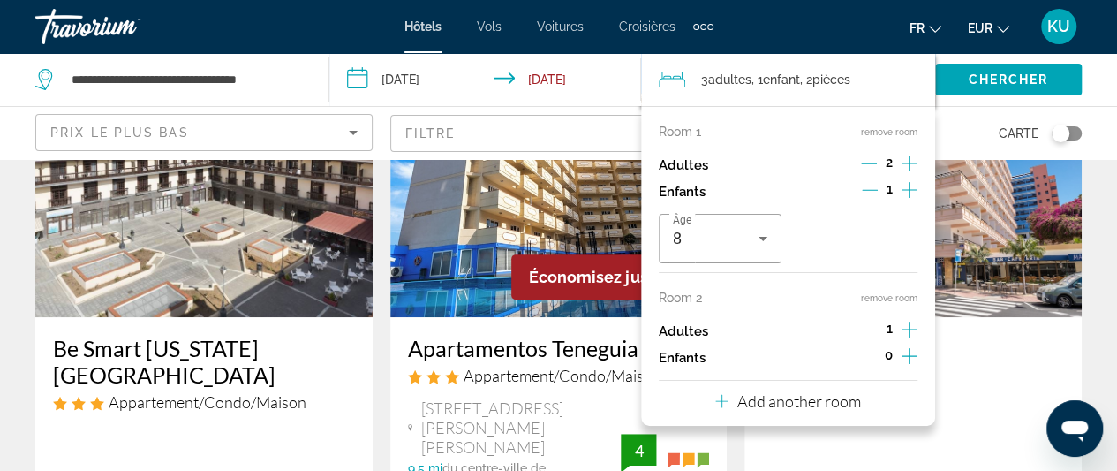
scroll to position [0, 0]
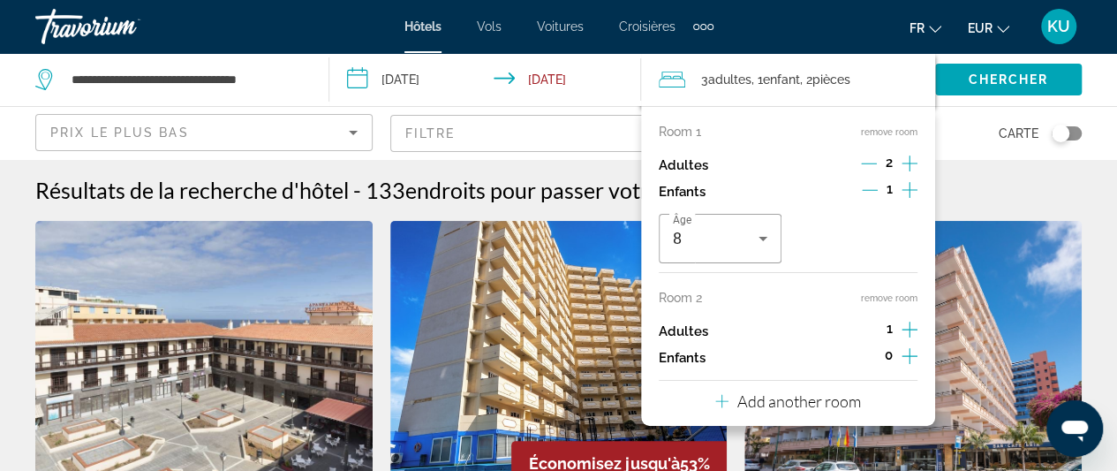
click at [1018, 179] on div "Résultats de la recherche d'hôtel - 133 endroits pour passer votre temps" at bounding box center [558, 190] width 1047 height 26
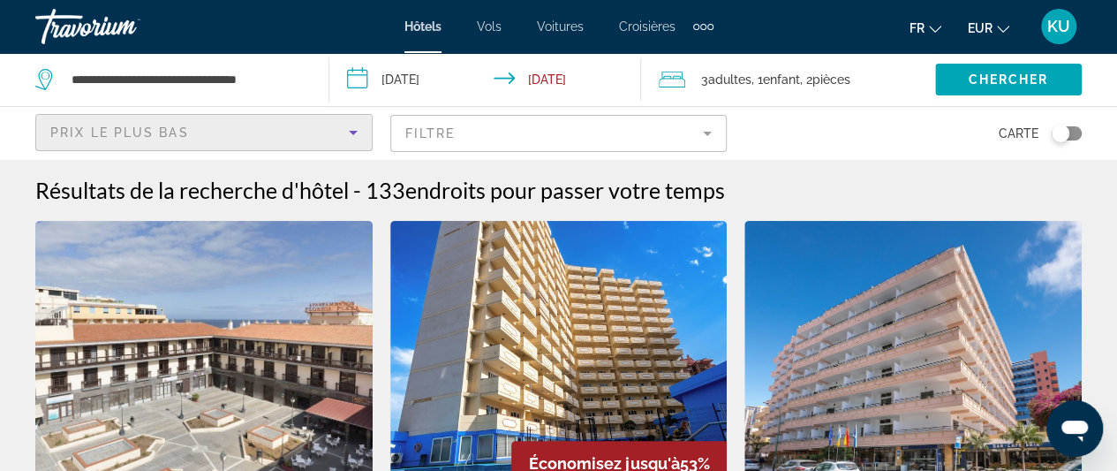
click at [355, 133] on icon "Sort by" at bounding box center [353, 132] width 21 height 21
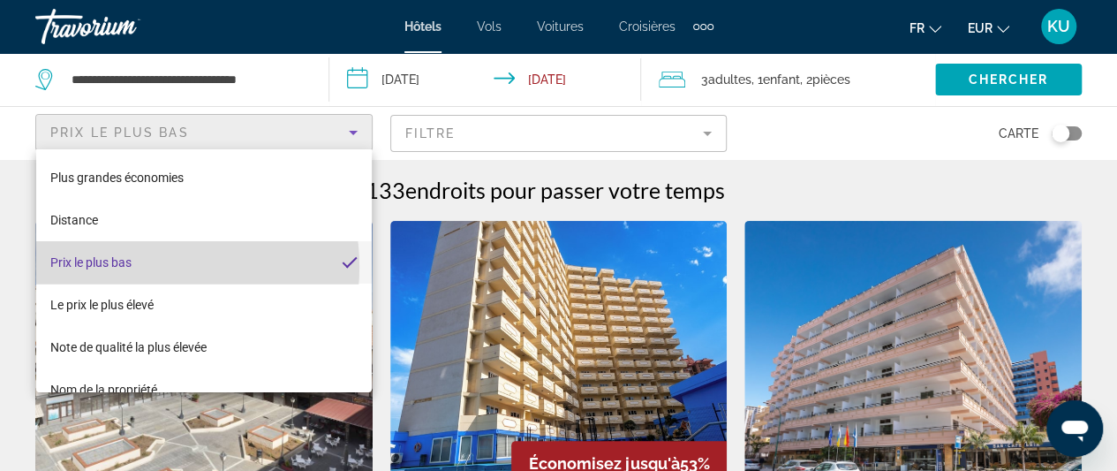
click at [135, 267] on mat-option "Prix le plus bas" at bounding box center [204, 262] width 336 height 42
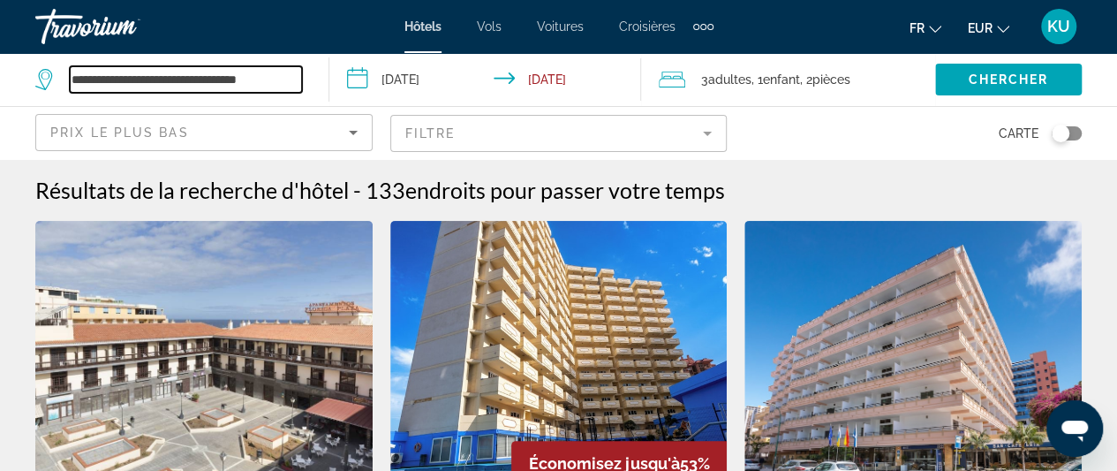
click at [284, 79] on input "**********" at bounding box center [186, 79] width 232 height 26
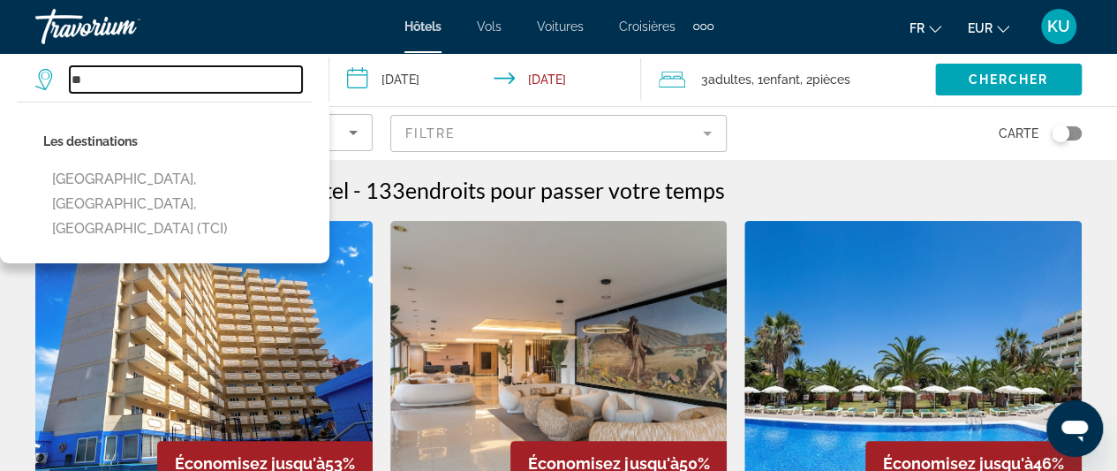
type input "*"
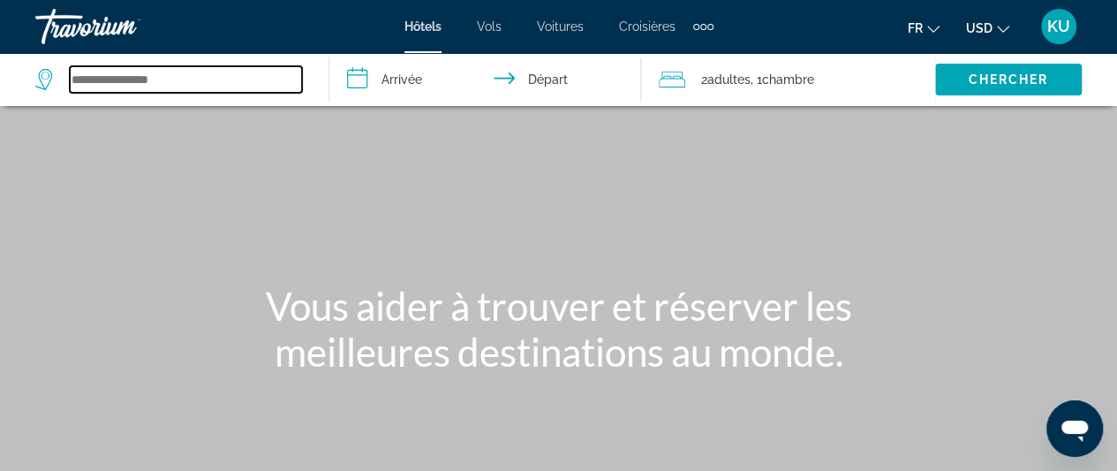
click at [141, 79] on input "Search widget" at bounding box center [186, 79] width 232 height 26
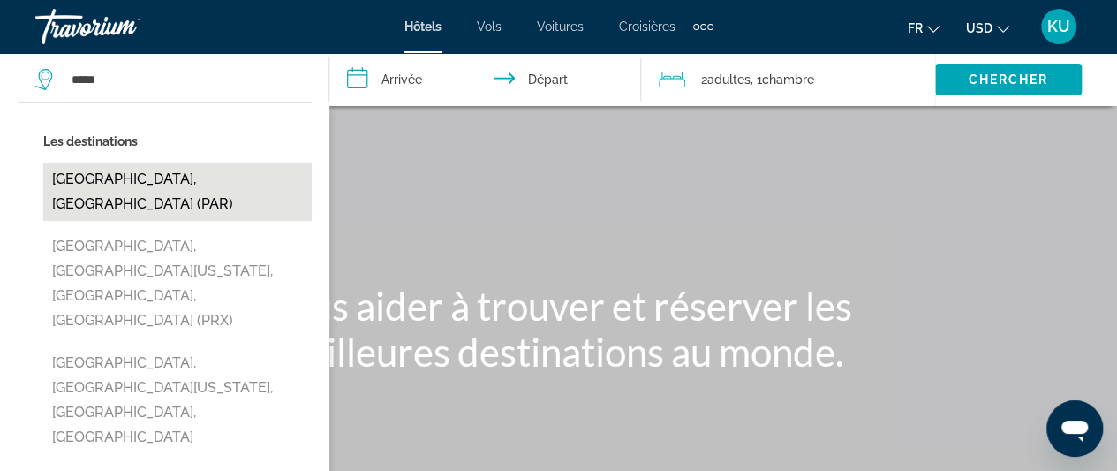
click at [143, 181] on button "[GEOGRAPHIC_DATA], [GEOGRAPHIC_DATA] (PAR)" at bounding box center [177, 192] width 269 height 58
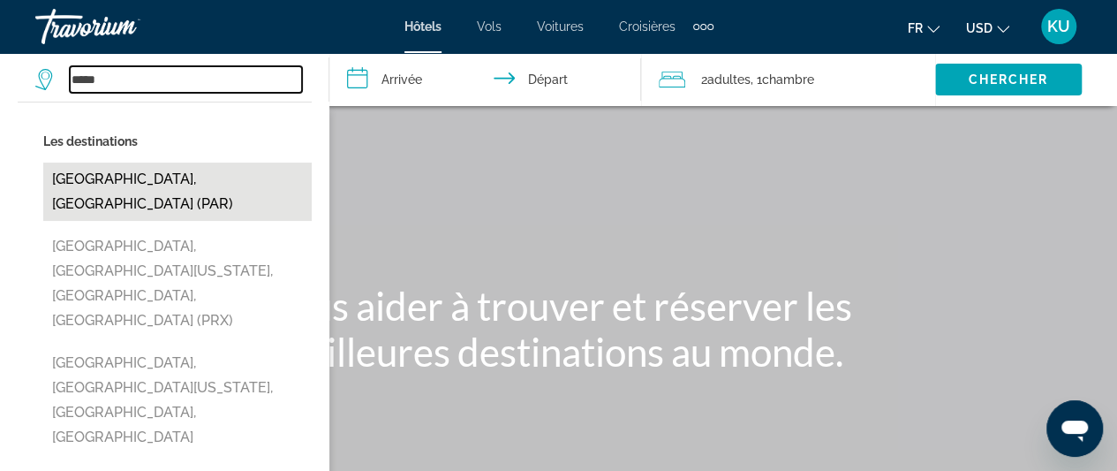
type input "**********"
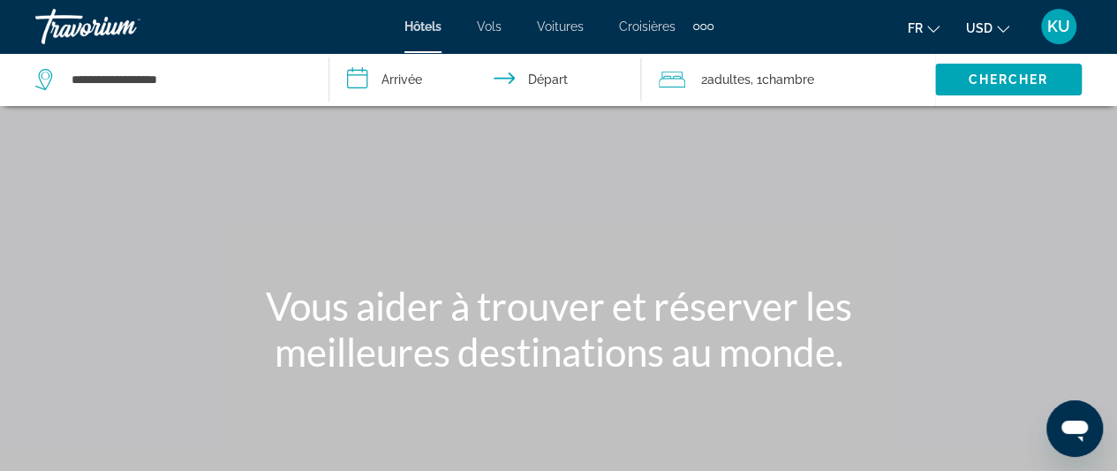
click at [391, 79] on input "**********" at bounding box center [488, 82] width 319 height 58
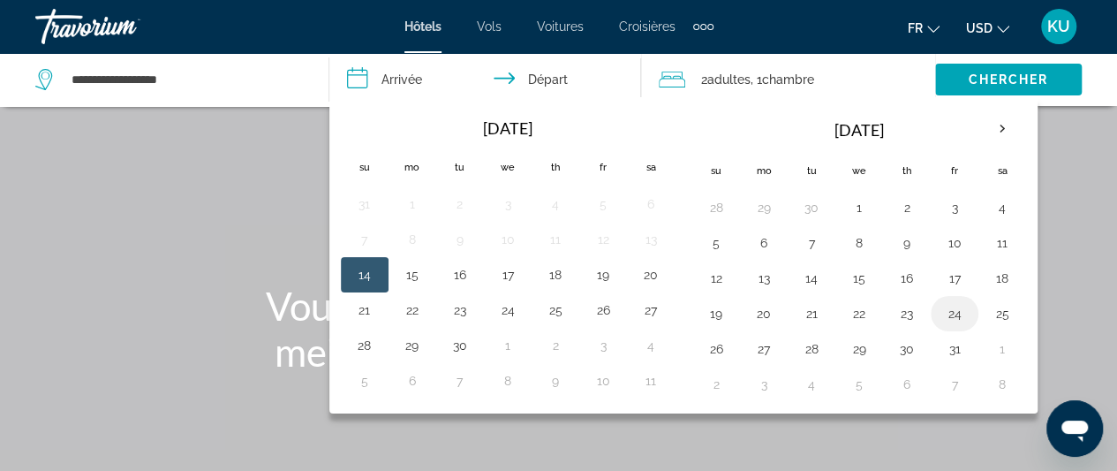
click at [947, 312] on button "24" at bounding box center [955, 313] width 28 height 25
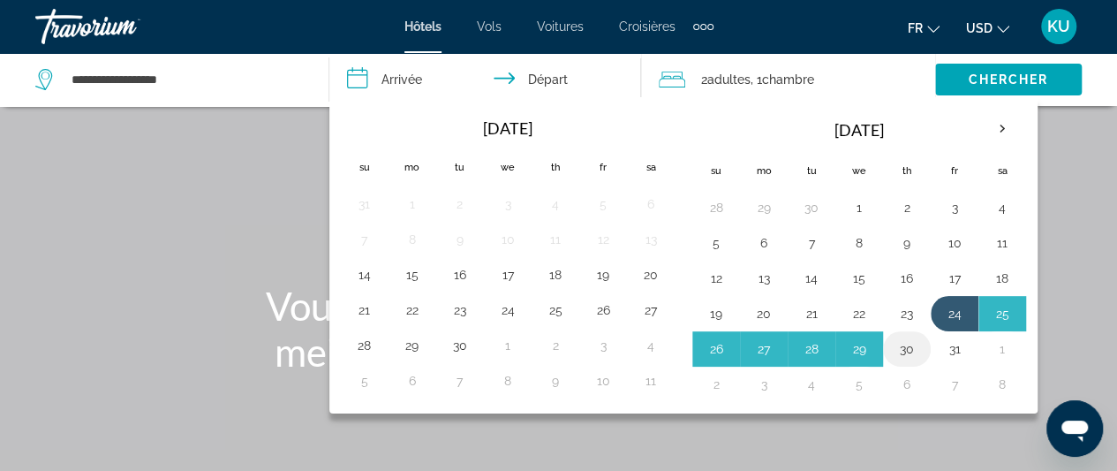
click at [902, 345] on button "30" at bounding box center [907, 349] width 28 height 25
type input "**********"
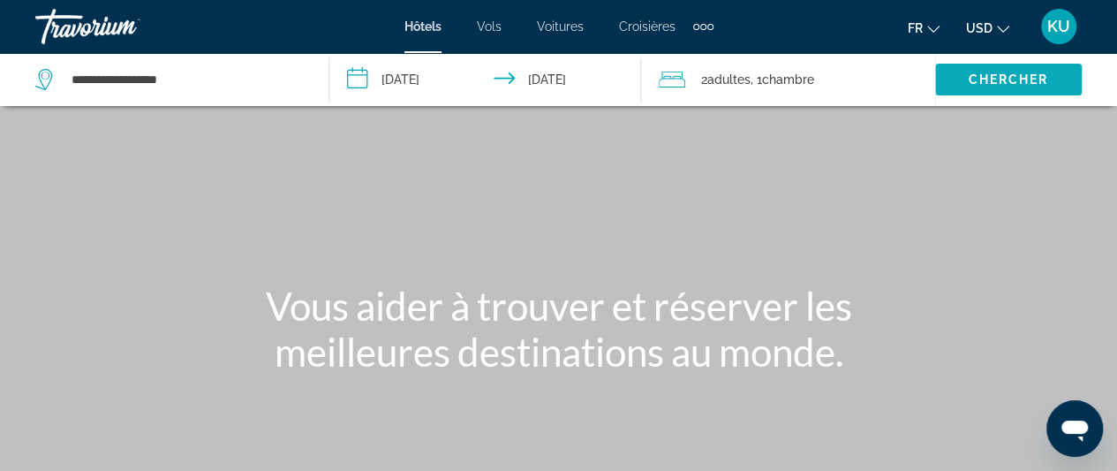
click at [987, 79] on span "Chercher" at bounding box center [1008, 79] width 80 height 14
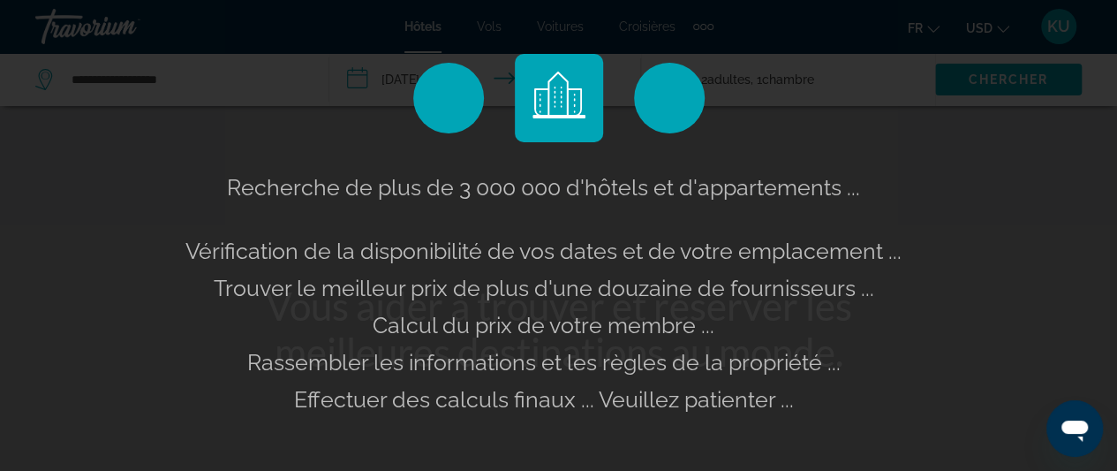
click at [1000, 30] on div "Recherche de plus de 3 000 000 d'hôtels et d'appartements ... Vérification de l…" at bounding box center [558, 235] width 1117 height 471
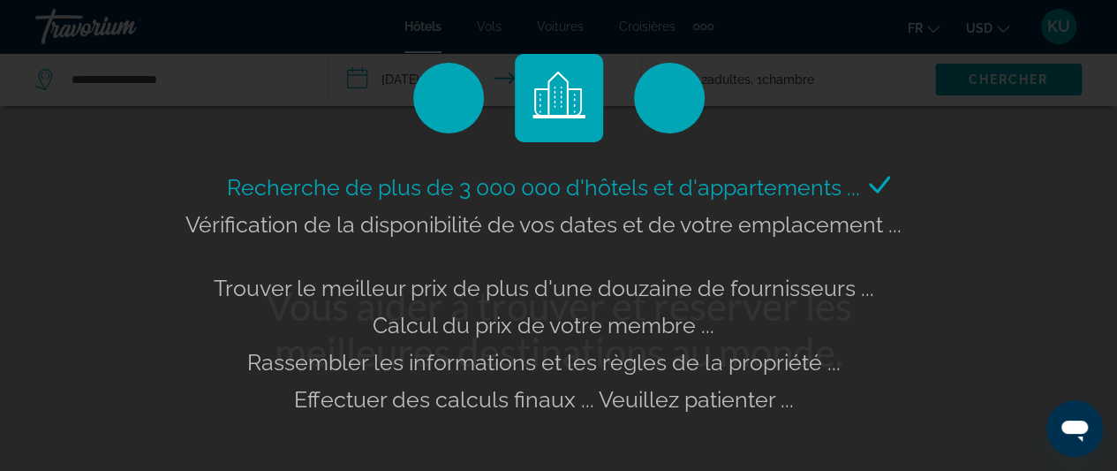
click at [1000, 30] on div "Recherche de plus de 3 000 000 d'hôtels et d'appartements ... Vérification de l…" at bounding box center [558, 235] width 1117 height 471
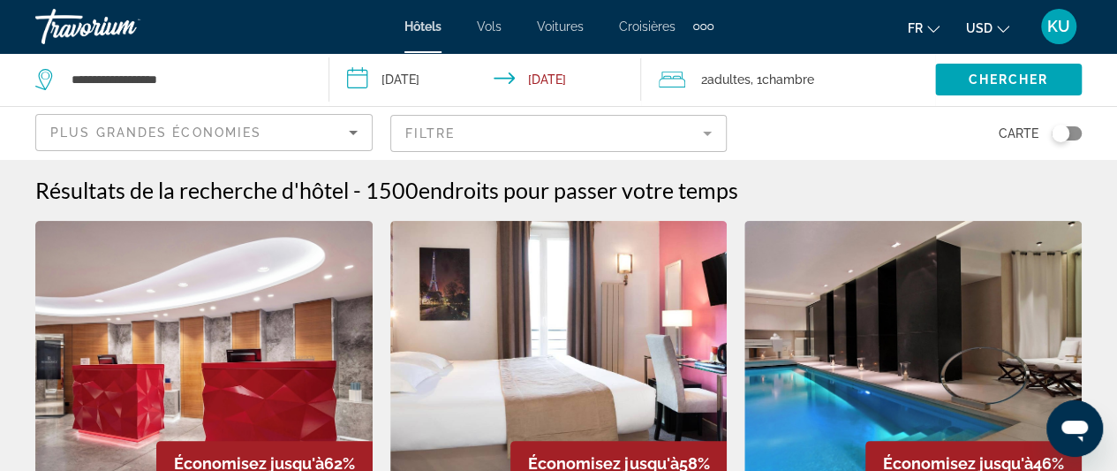
click at [1000, 27] on icon "Change currency" at bounding box center [1003, 29] width 12 height 12
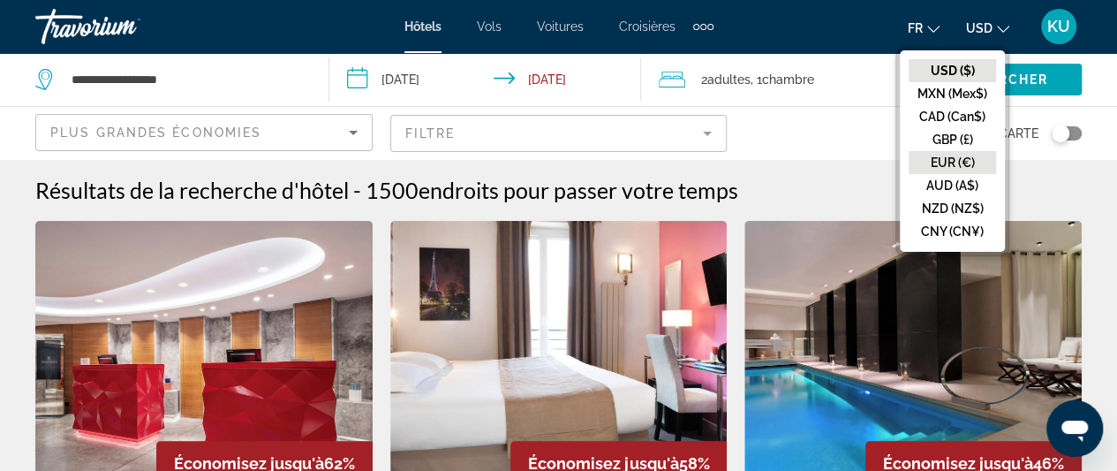
click at [958, 155] on button "EUR (€)" at bounding box center [952, 162] width 87 height 23
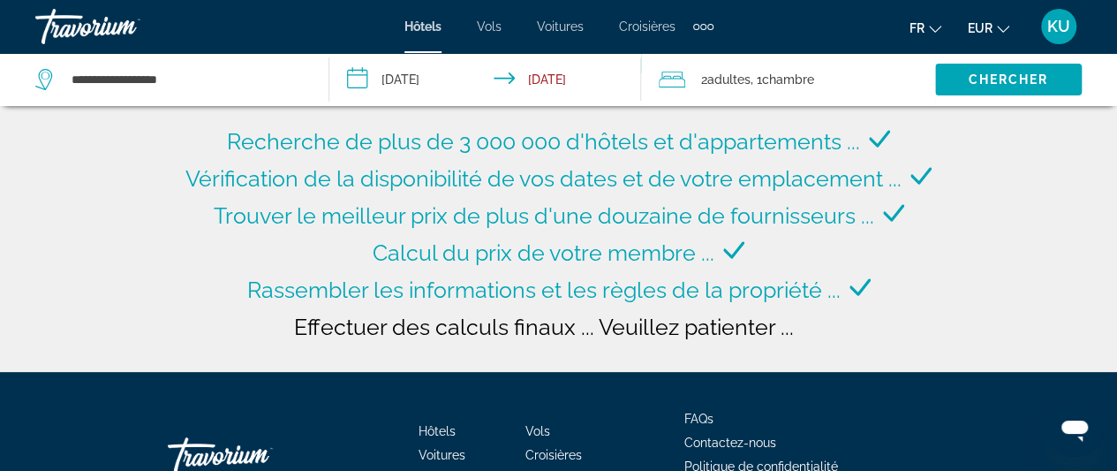
scroll to position [241, 0]
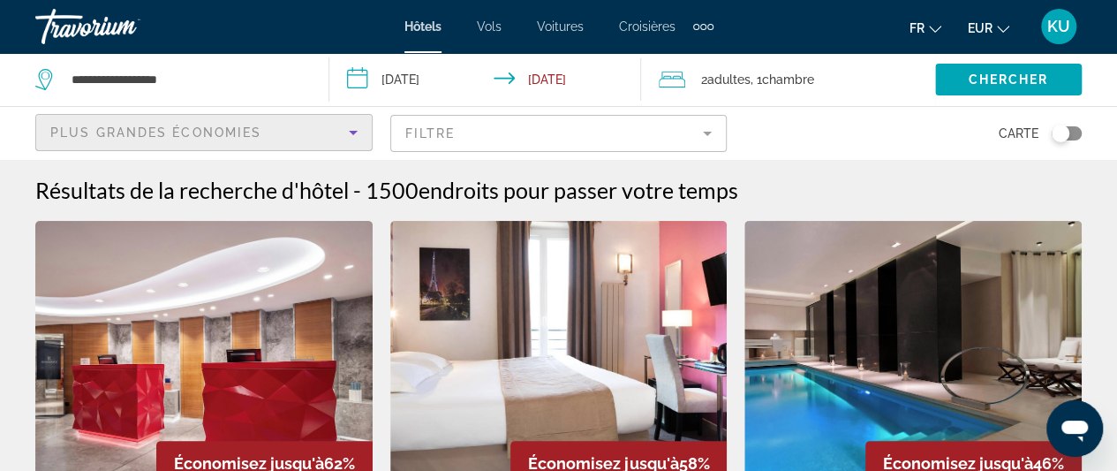
click at [353, 126] on icon "Sort by" at bounding box center [353, 132] width 21 height 21
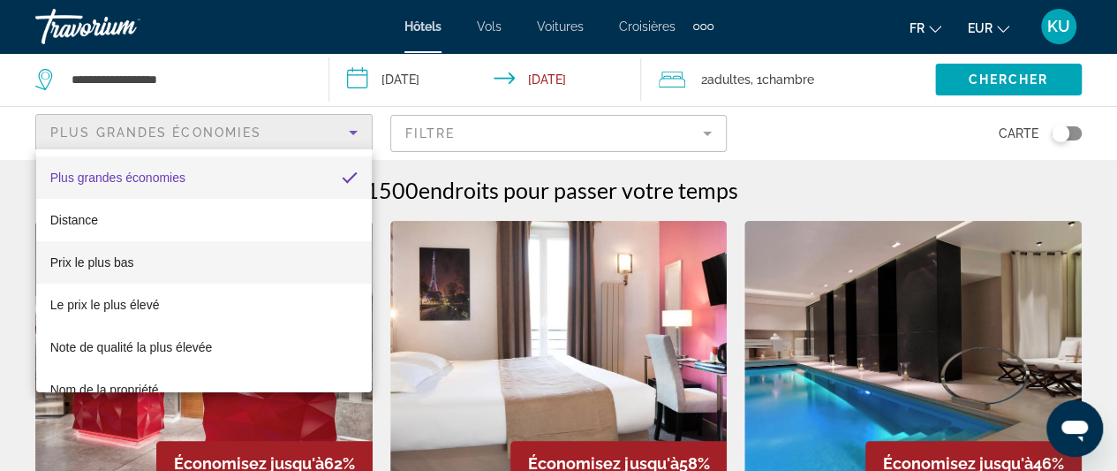
click at [197, 265] on mat-option "Prix le plus bas" at bounding box center [204, 262] width 336 height 42
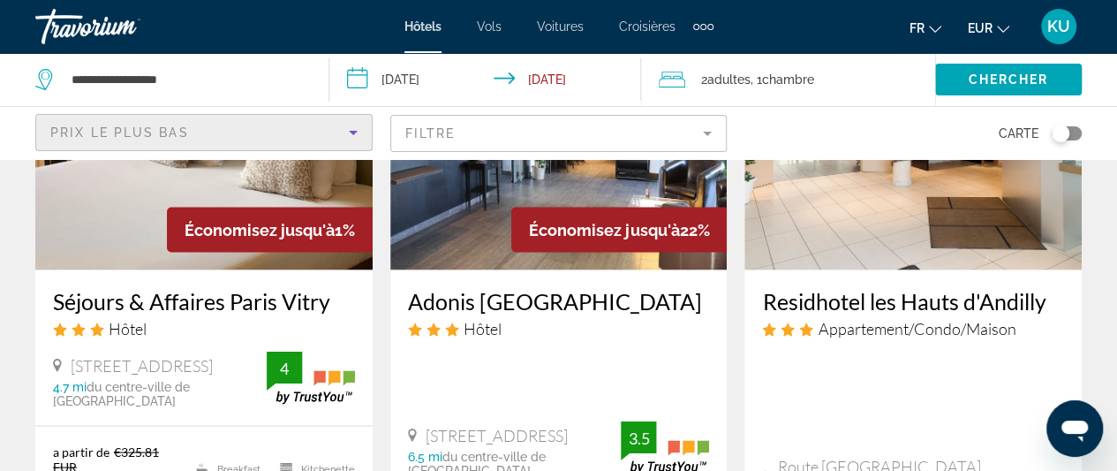
scroll to position [1677, 0]
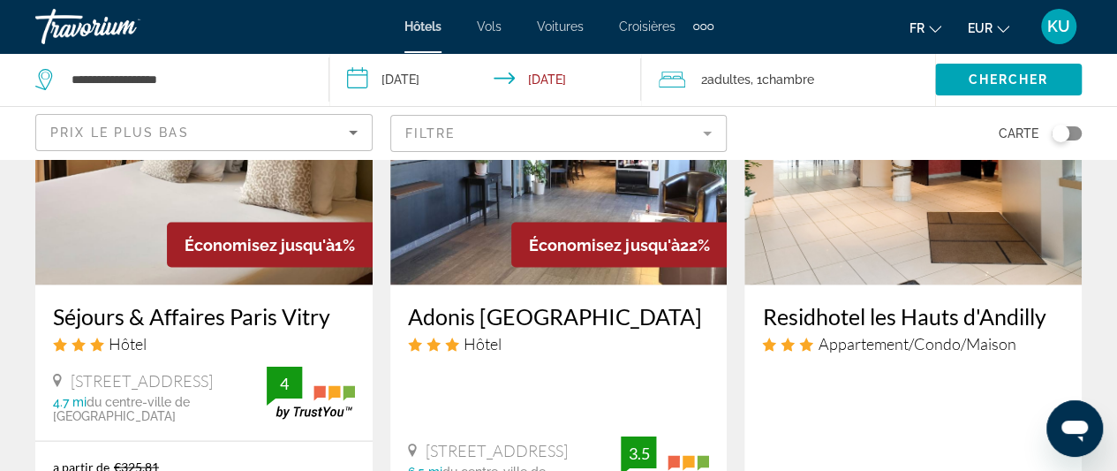
click at [446, 78] on input "**********" at bounding box center [488, 82] width 319 height 58
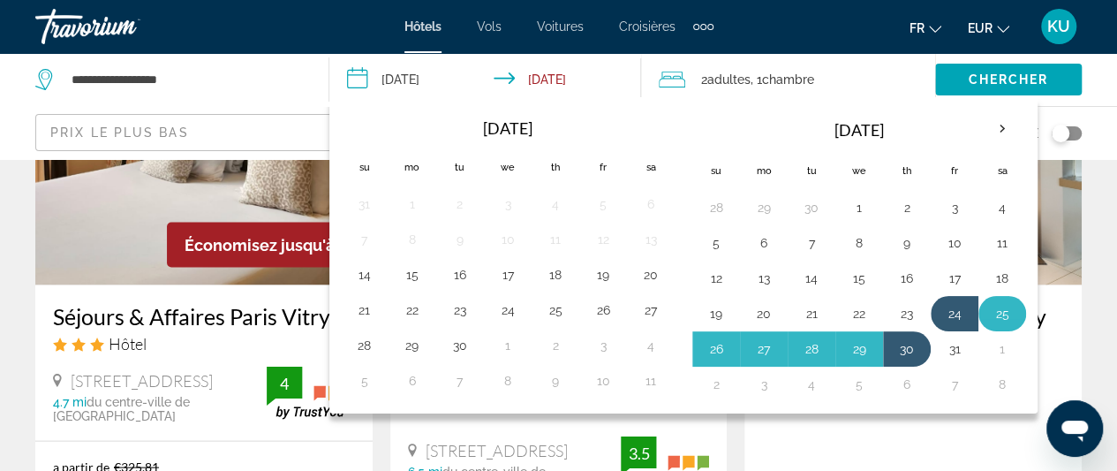
click at [1001, 312] on button "25" at bounding box center [1002, 313] width 28 height 25
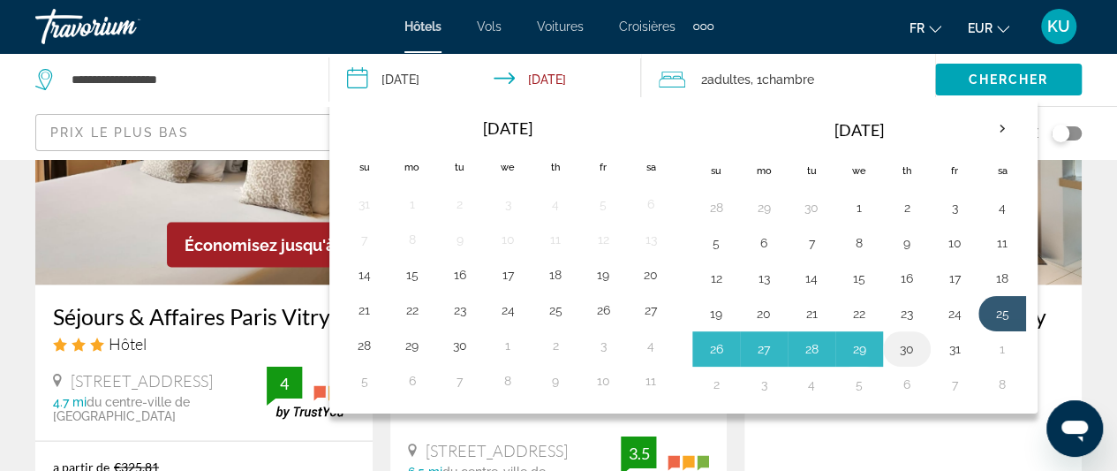
click at [908, 352] on button "30" at bounding box center [907, 349] width 28 height 25
type input "**********"
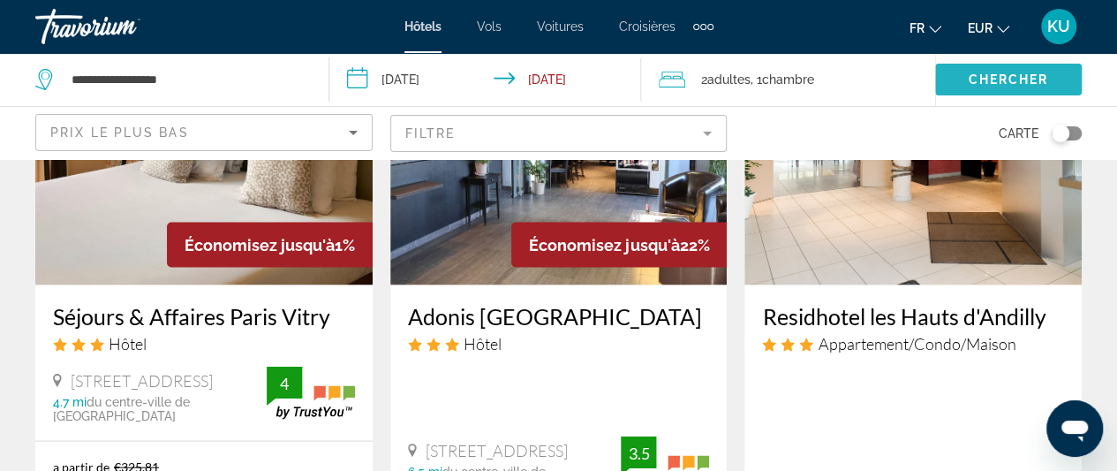
click at [988, 79] on span "Chercher" at bounding box center [1008, 79] width 80 height 14
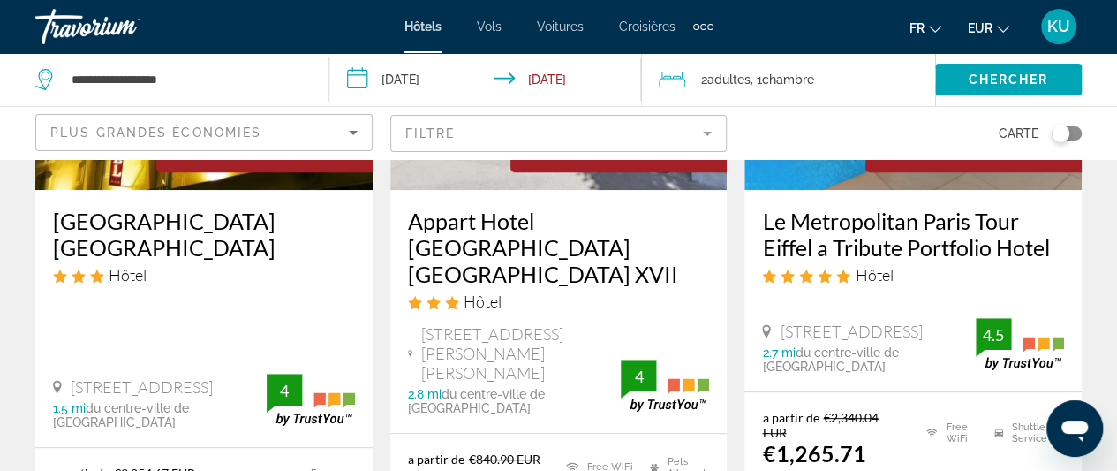
scroll to position [314, 0]
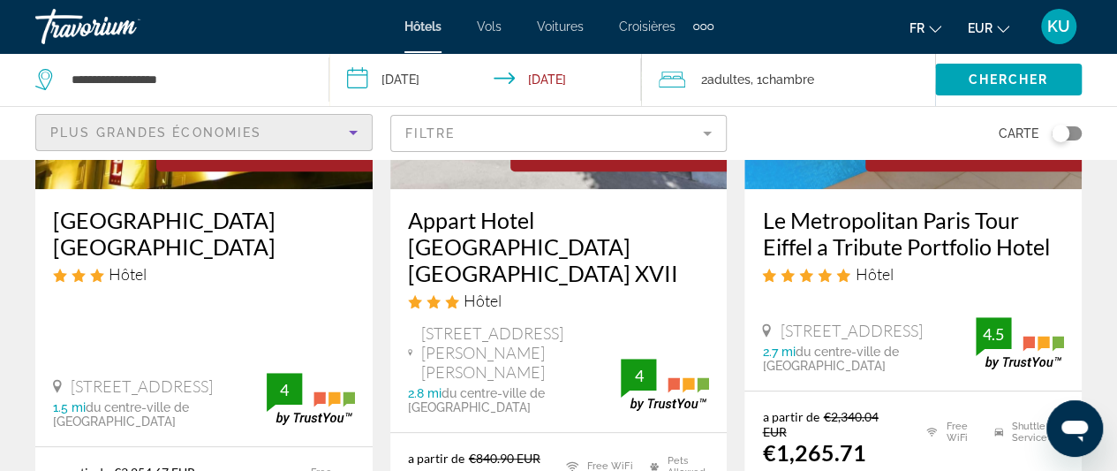
click at [351, 126] on icon "Sort by" at bounding box center [353, 132] width 21 height 21
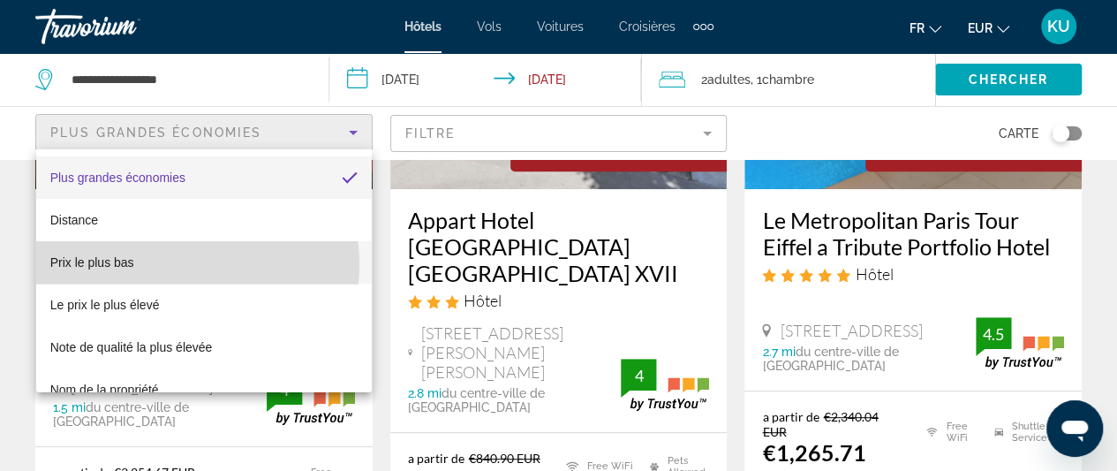
click at [183, 264] on mat-option "Prix le plus bas" at bounding box center [204, 262] width 336 height 42
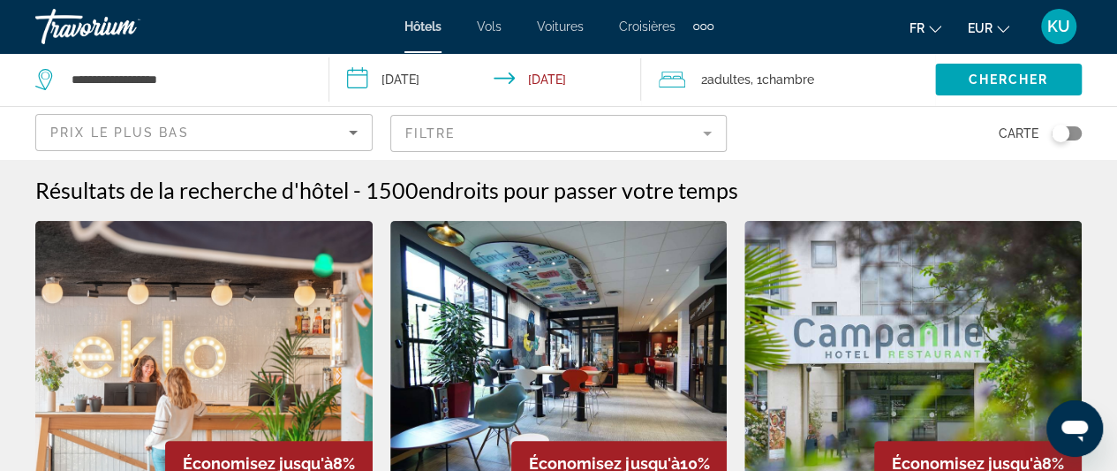
click at [248, 337] on img "Main content" at bounding box center [203, 362] width 337 height 283
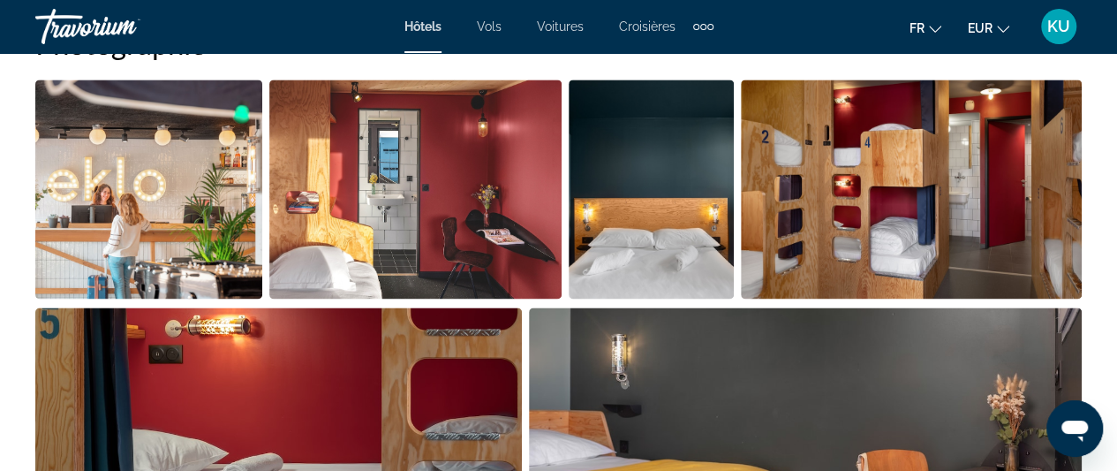
scroll to position [1267, 0]
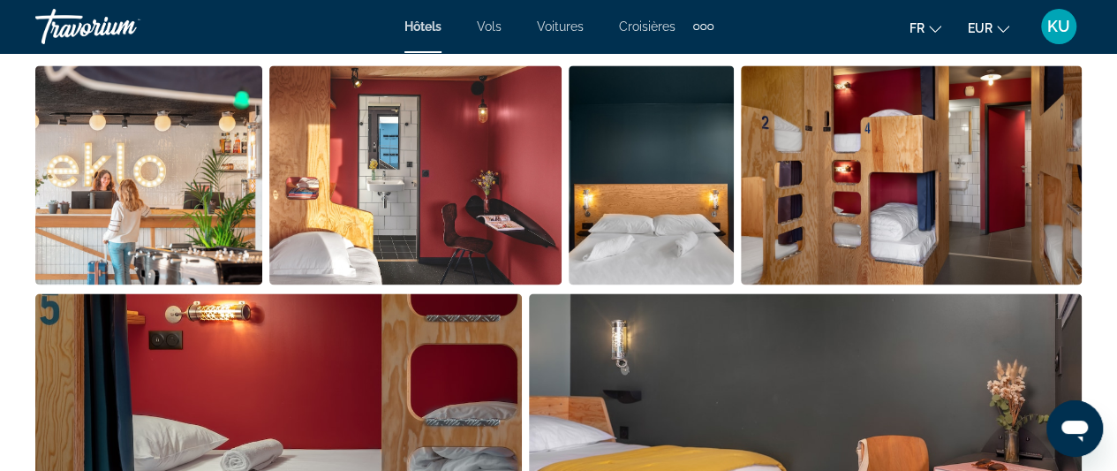
click at [394, 223] on img "Open full-screen image slider" at bounding box center [415, 174] width 293 height 219
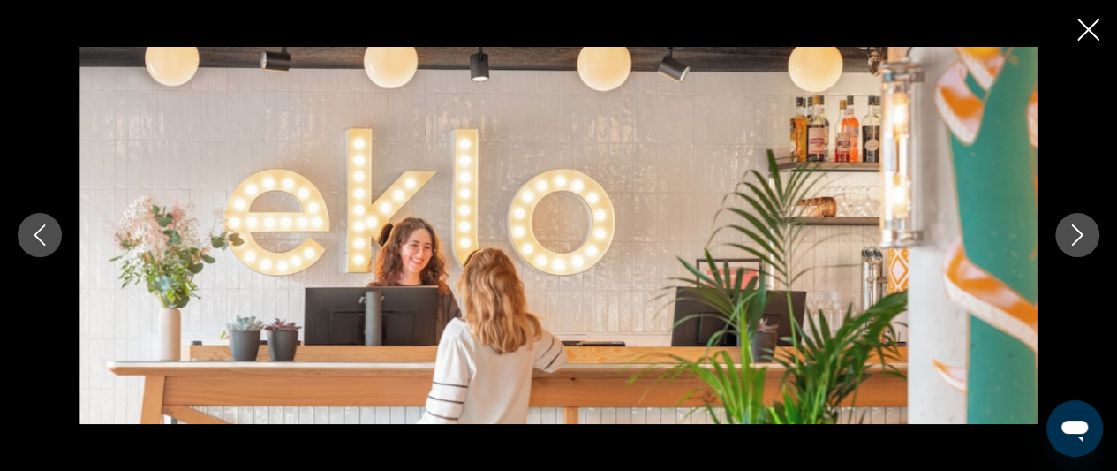
click at [1070, 237] on icon "Next image" at bounding box center [1077, 234] width 21 height 21
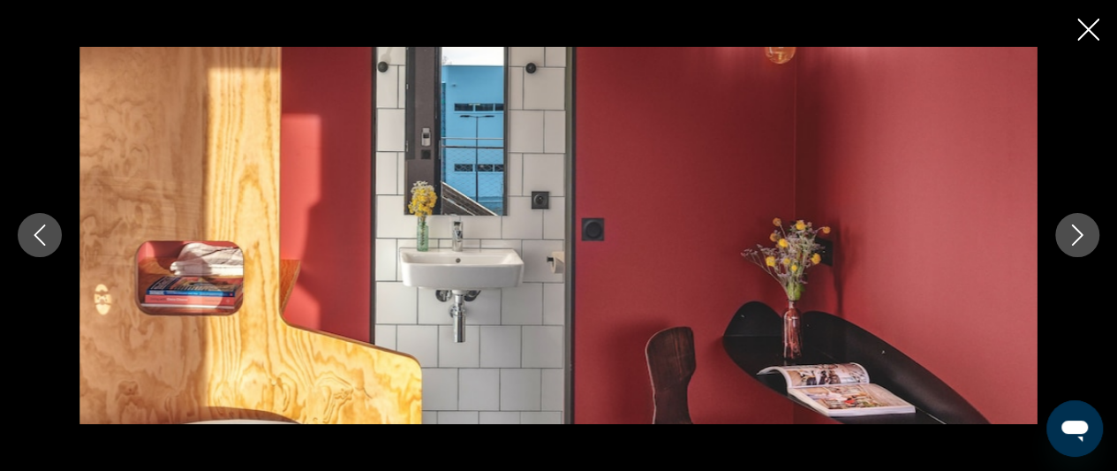
click at [1070, 237] on icon "Next image" at bounding box center [1077, 234] width 21 height 21
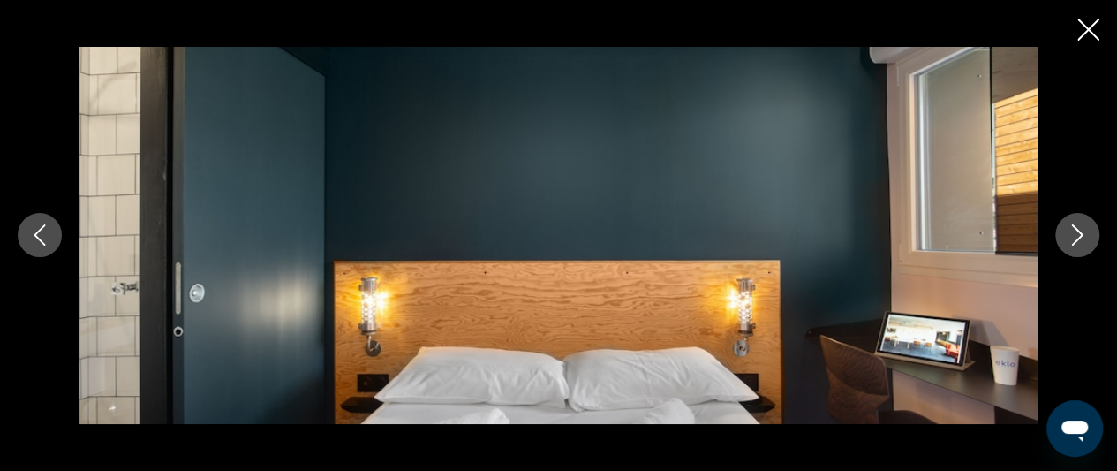
click at [1070, 237] on icon "Next image" at bounding box center [1077, 234] width 21 height 21
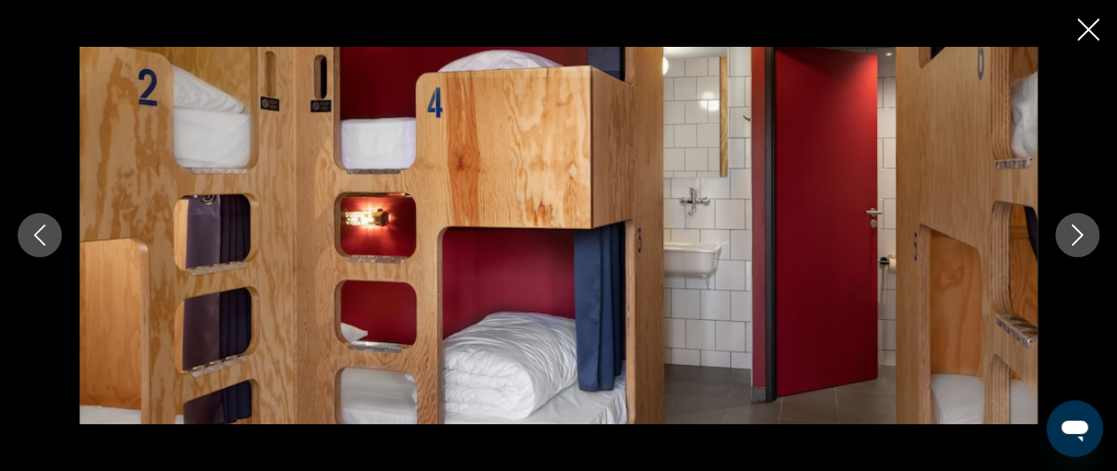
click at [1070, 237] on icon "Next image" at bounding box center [1077, 234] width 21 height 21
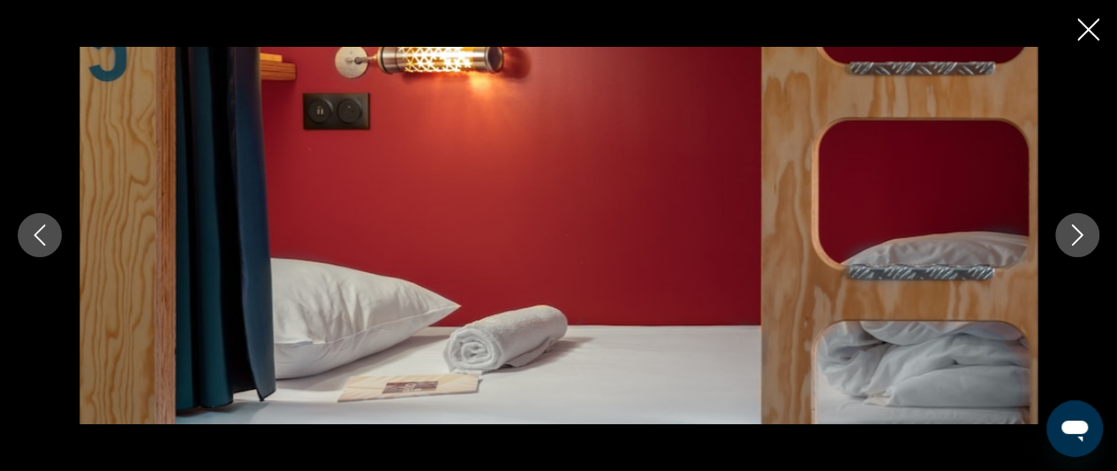
click at [1070, 237] on icon "Next image" at bounding box center [1077, 234] width 21 height 21
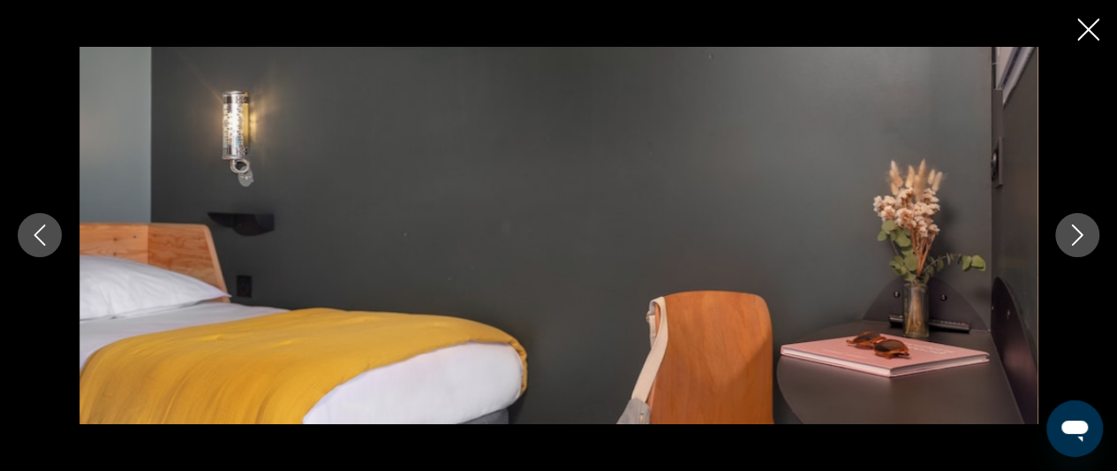
click at [1070, 237] on icon "Next image" at bounding box center [1077, 234] width 21 height 21
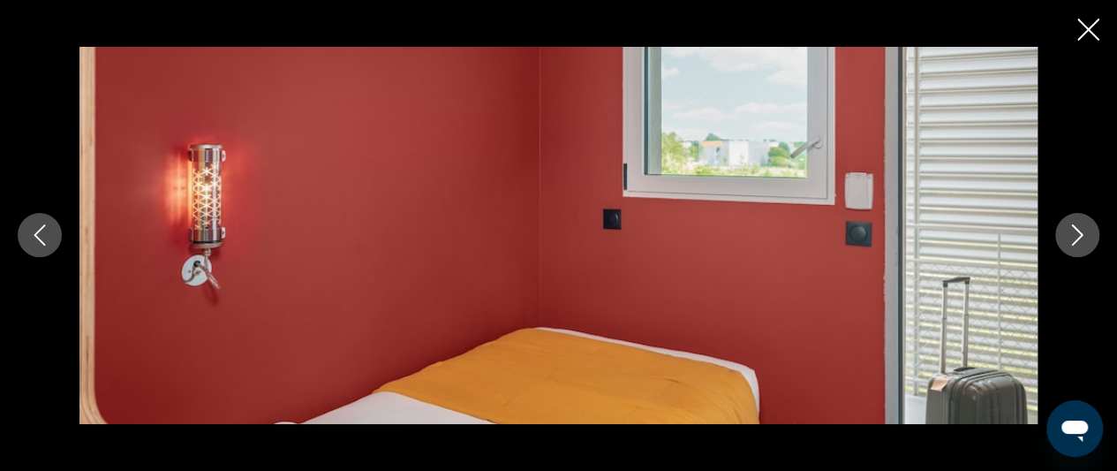
click at [1070, 237] on icon "Next image" at bounding box center [1077, 234] width 21 height 21
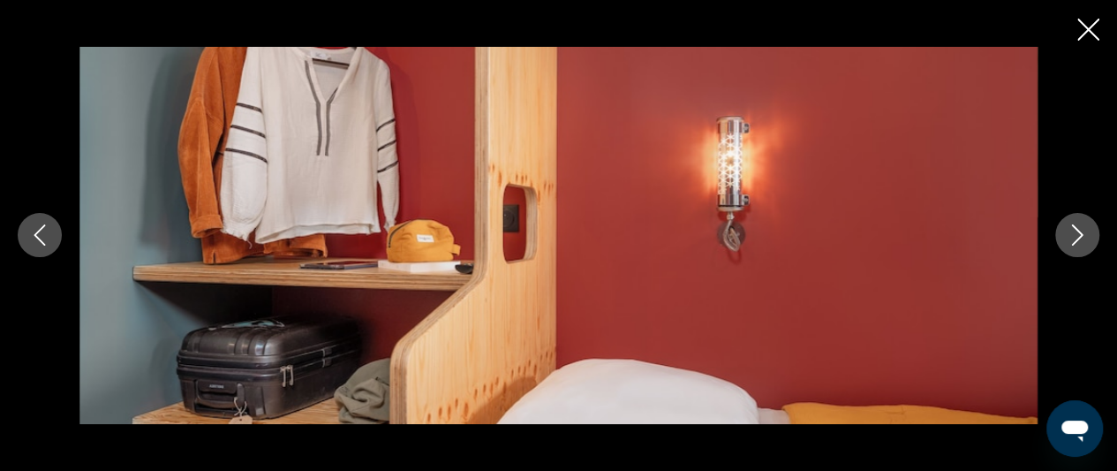
click at [1070, 237] on icon "Next image" at bounding box center [1077, 234] width 21 height 21
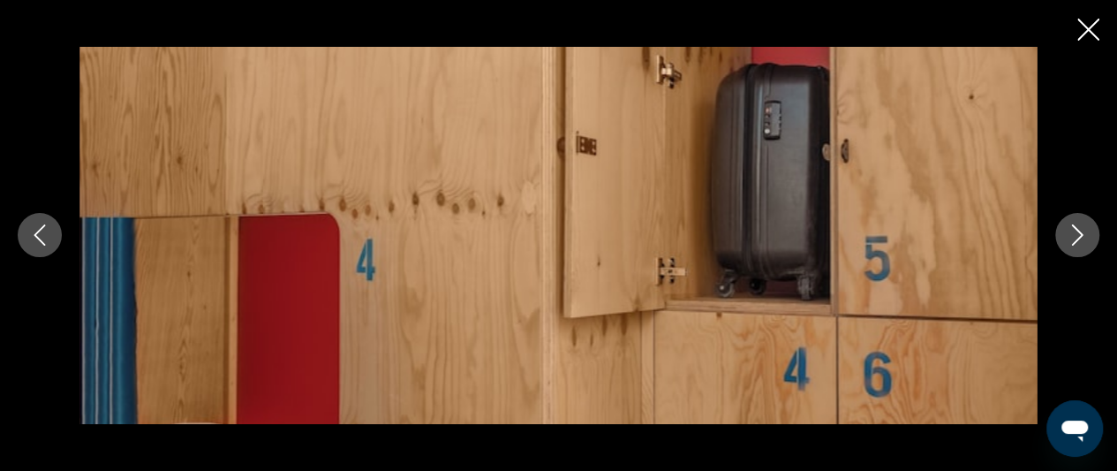
click at [1070, 237] on icon "Next image" at bounding box center [1077, 234] width 21 height 21
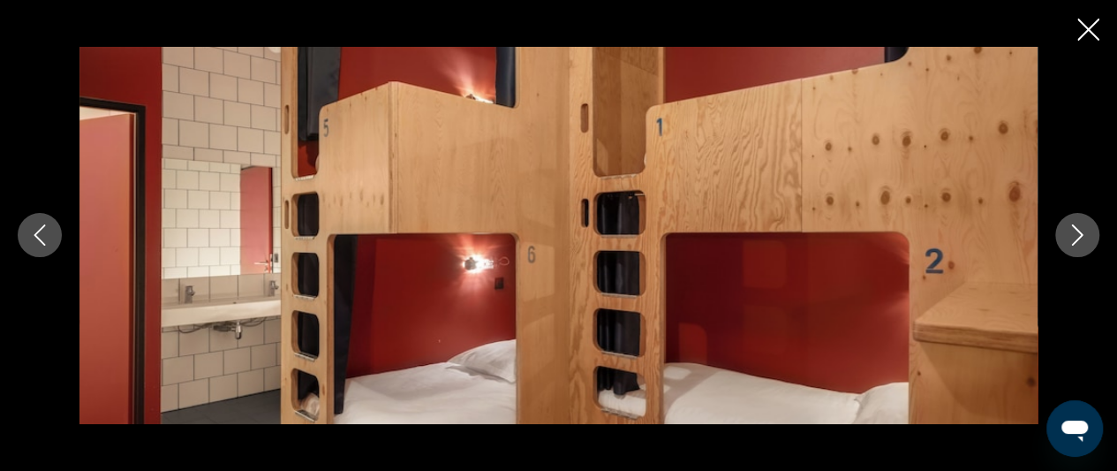
click at [1070, 237] on icon "Next image" at bounding box center [1077, 234] width 21 height 21
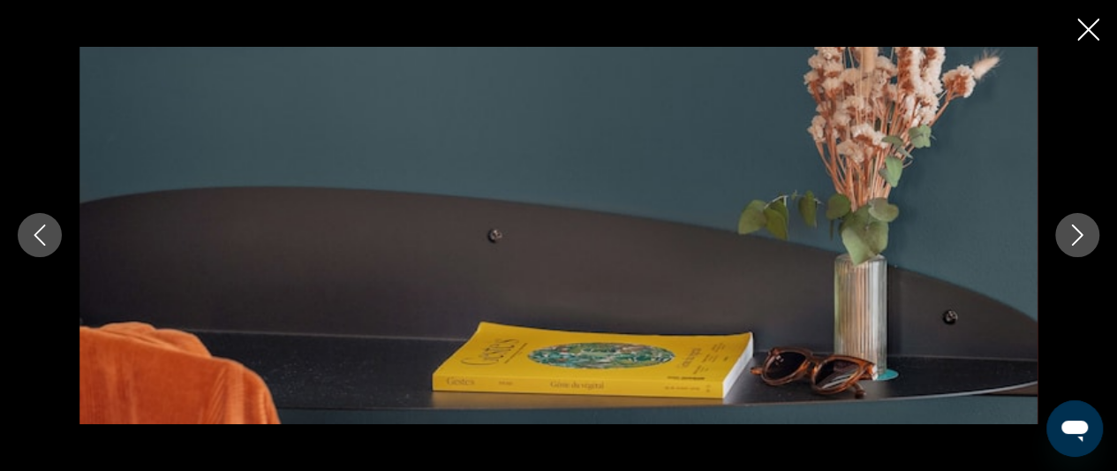
click at [1070, 237] on icon "Next image" at bounding box center [1077, 234] width 21 height 21
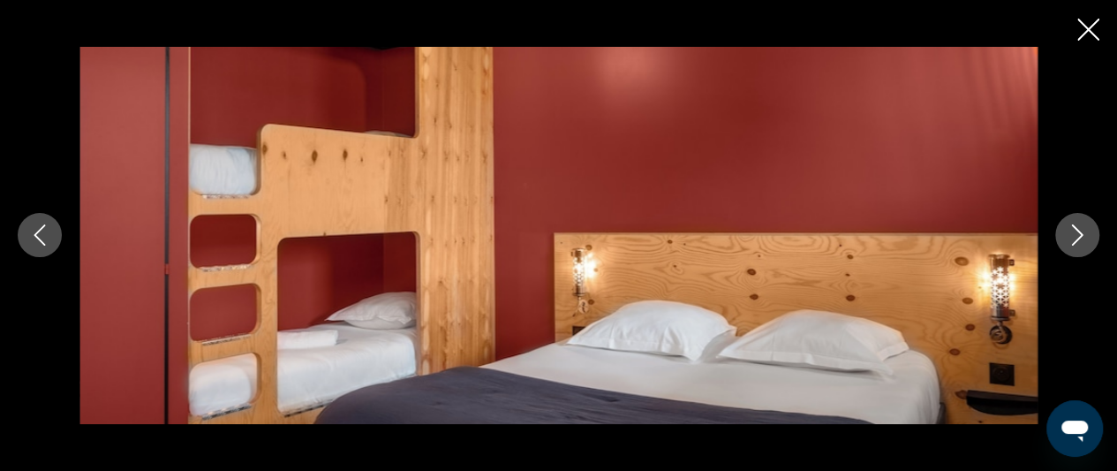
click at [1070, 238] on icon "Next image" at bounding box center [1077, 234] width 21 height 21
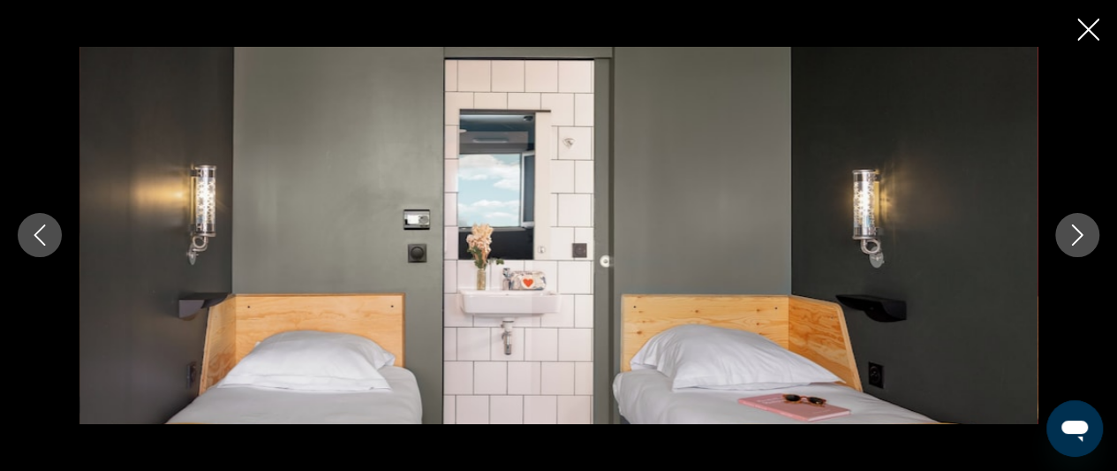
click at [1070, 238] on icon "Next image" at bounding box center [1077, 234] width 21 height 21
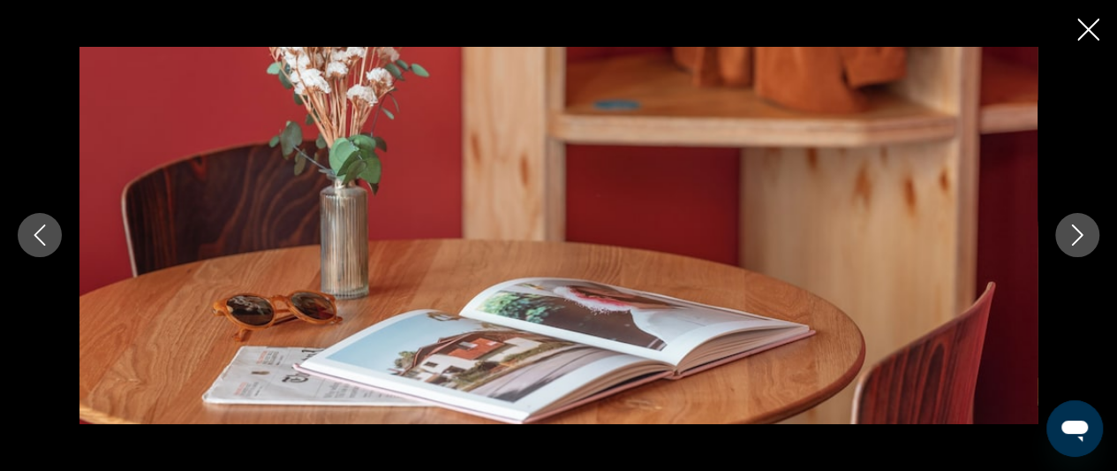
click at [1070, 238] on icon "Next image" at bounding box center [1077, 234] width 21 height 21
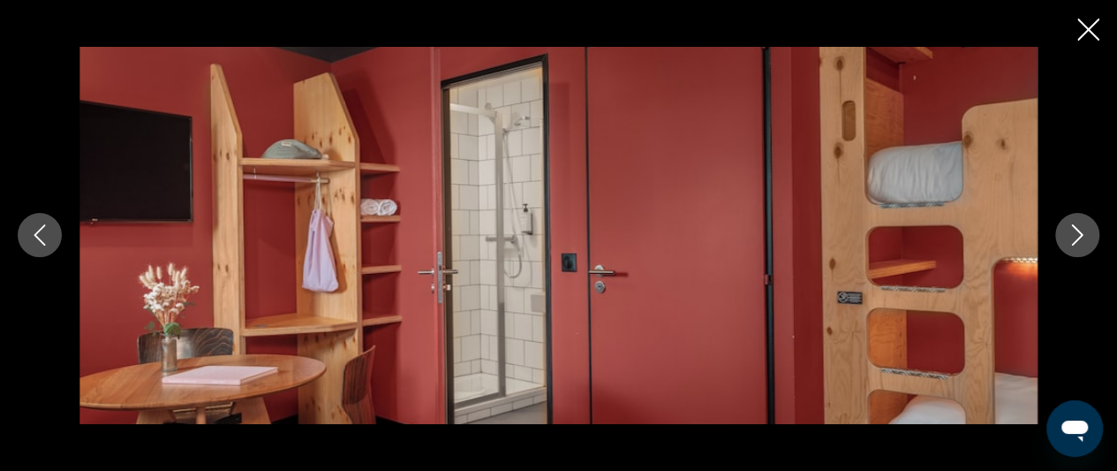
click at [1070, 238] on icon "Next image" at bounding box center [1077, 234] width 21 height 21
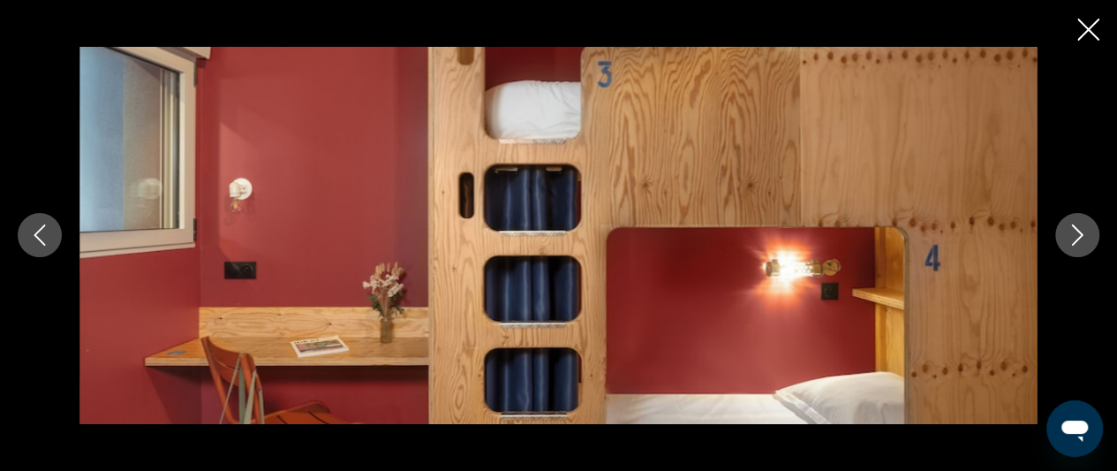
click at [1096, 26] on icon "Close slideshow" at bounding box center [1089, 30] width 22 height 22
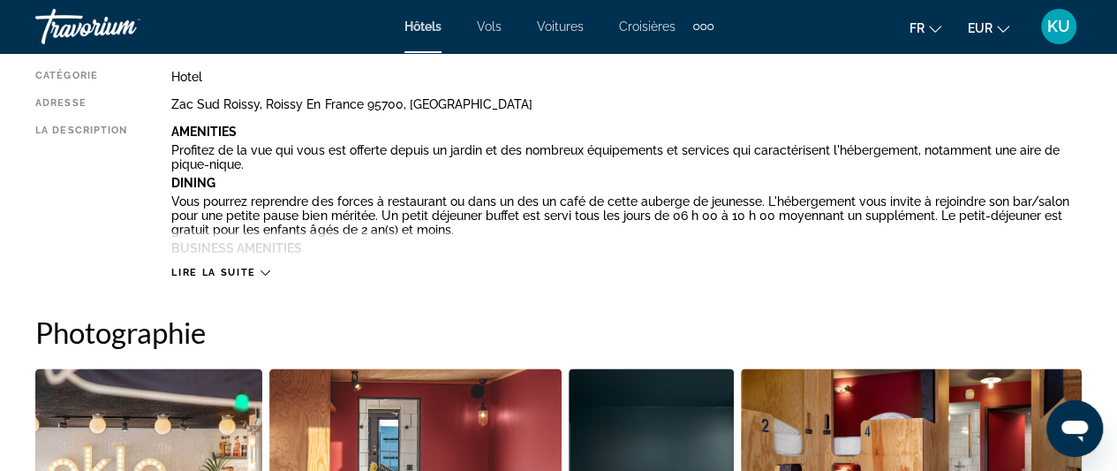
scroll to position [951, 0]
